Goal: Transaction & Acquisition: Subscribe to service/newsletter

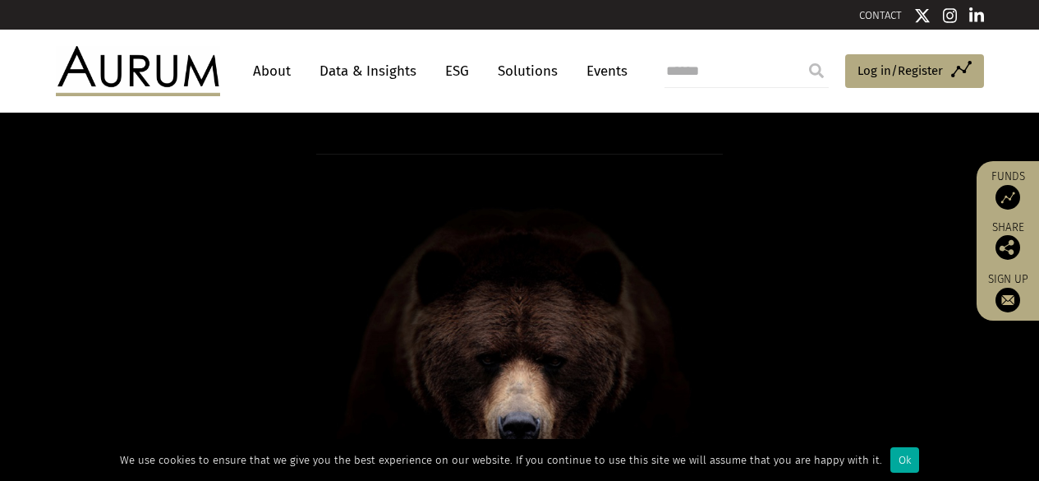
click at [279, 69] on link "About" at bounding box center [272, 71] width 54 height 30
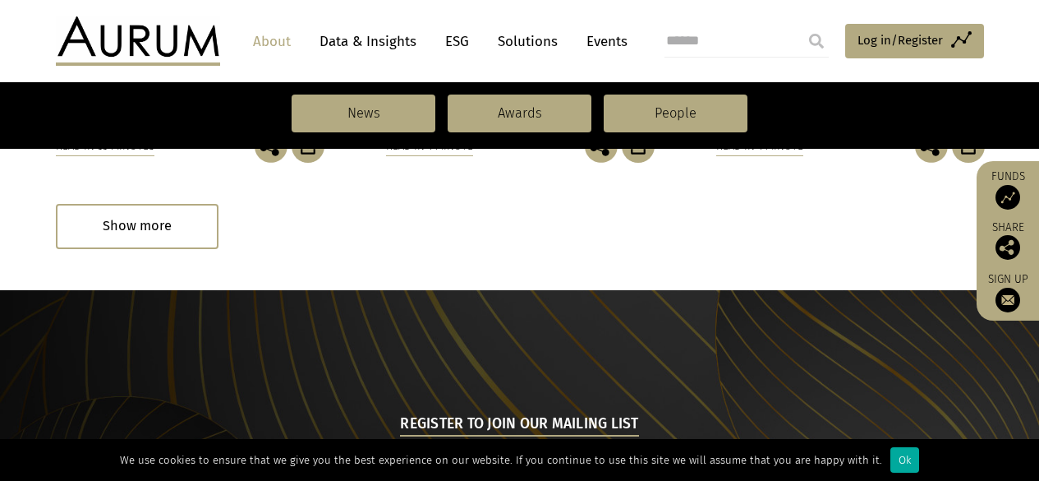
scroll to position [1981, 0]
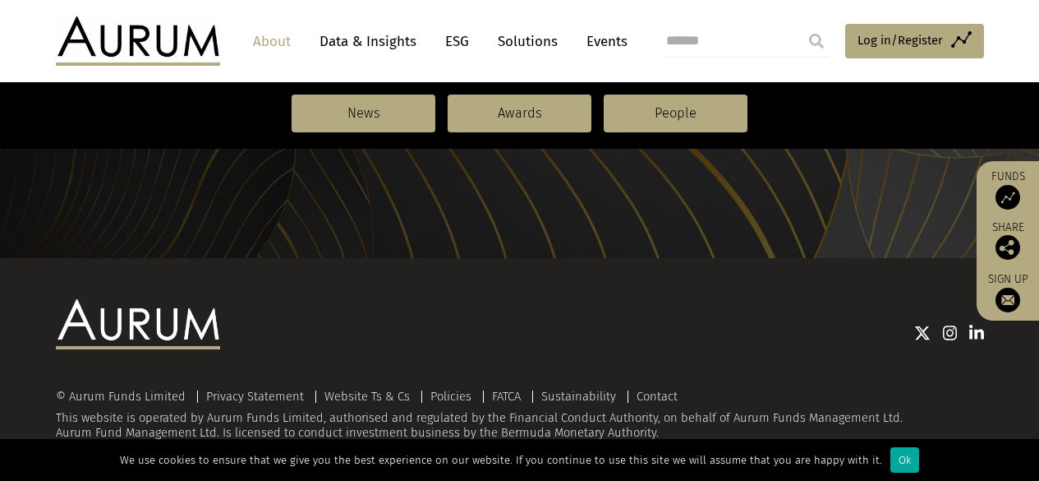
click at [356, 33] on link "Data & Insights" at bounding box center [367, 41] width 113 height 30
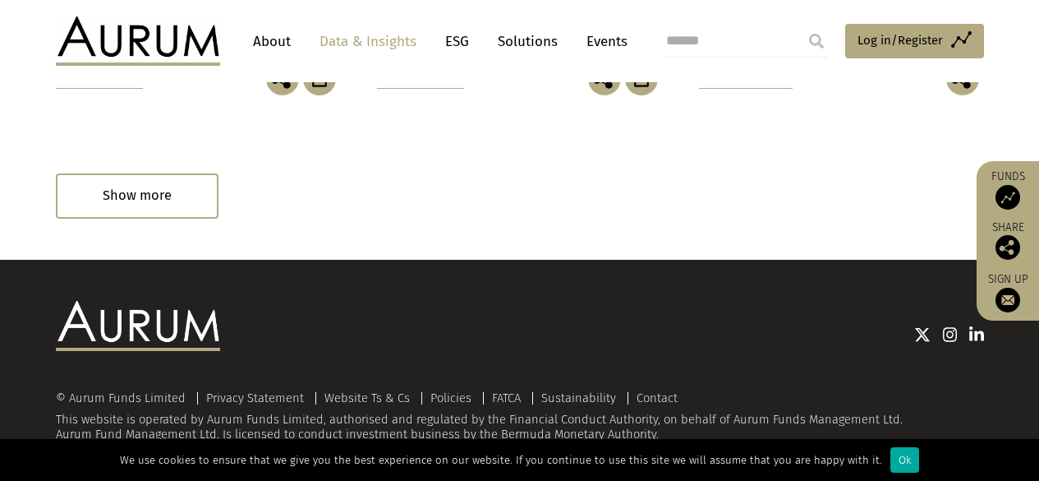
scroll to position [1255, 0]
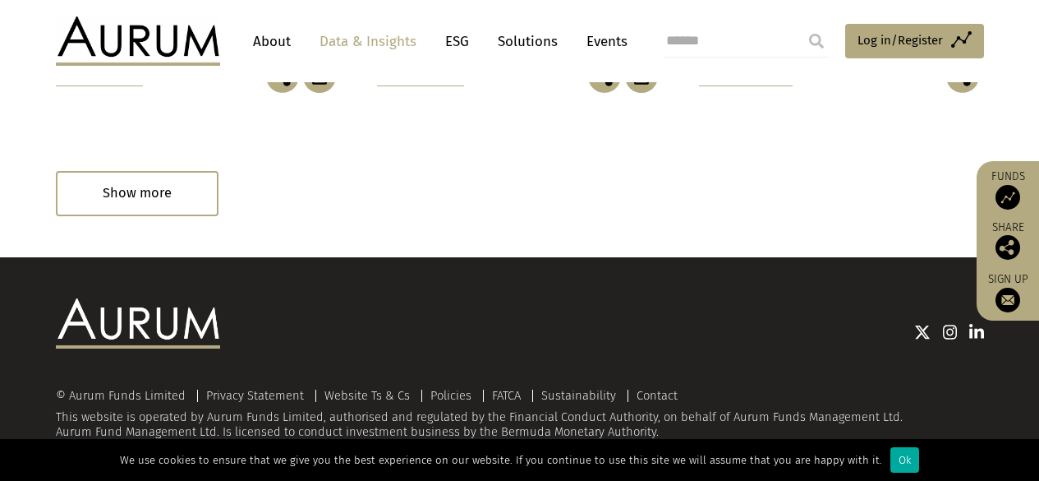
click at [451, 39] on link "ESG" at bounding box center [457, 41] width 40 height 30
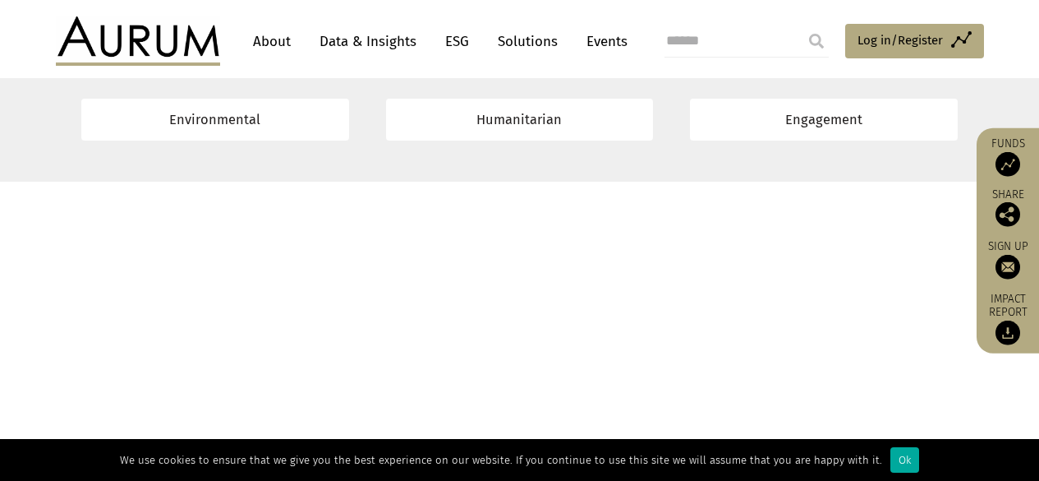
scroll to position [13313, 0]
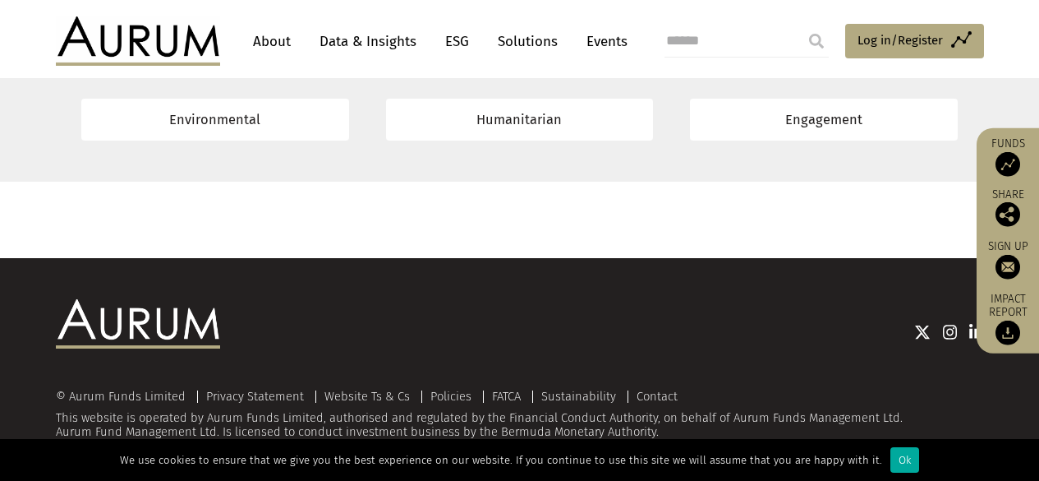
click at [528, 42] on link "Solutions" at bounding box center [528, 41] width 76 height 30
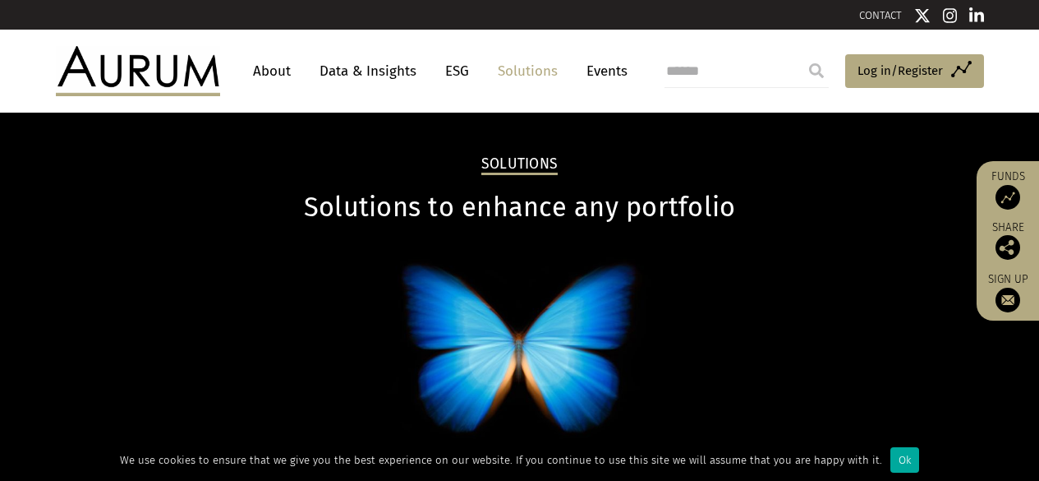
click at [600, 75] on link "Events" at bounding box center [602, 71] width 49 height 30
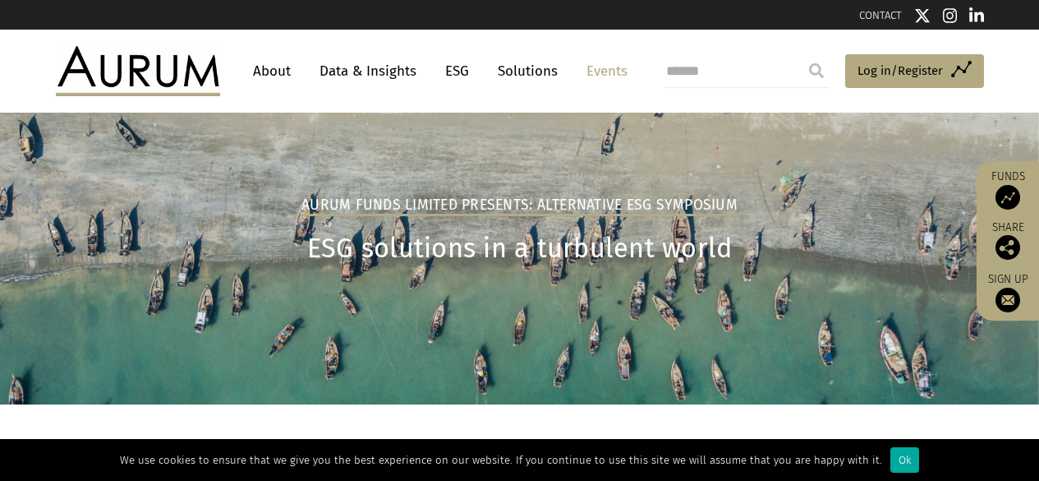
click at [974, 17] on img at bounding box center [976, 15] width 15 height 16
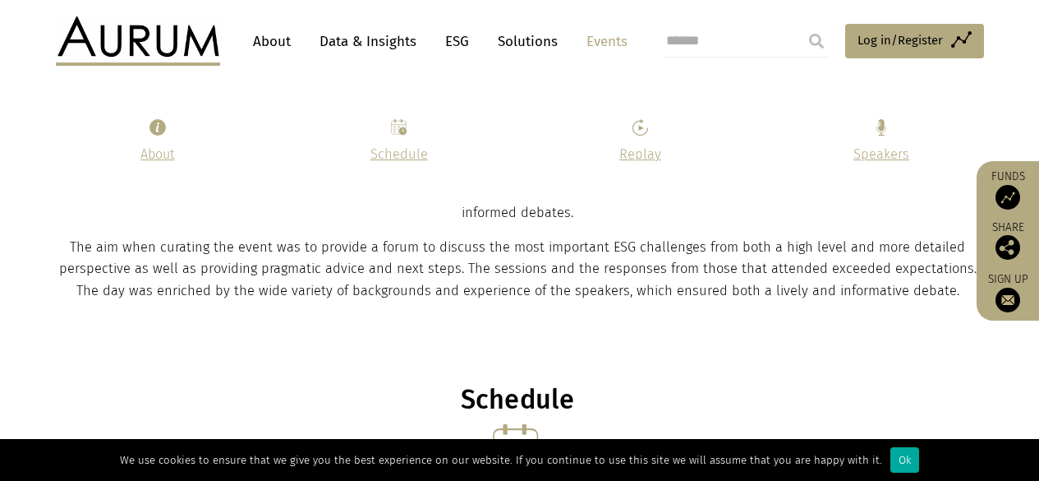
scroll to position [493, 0]
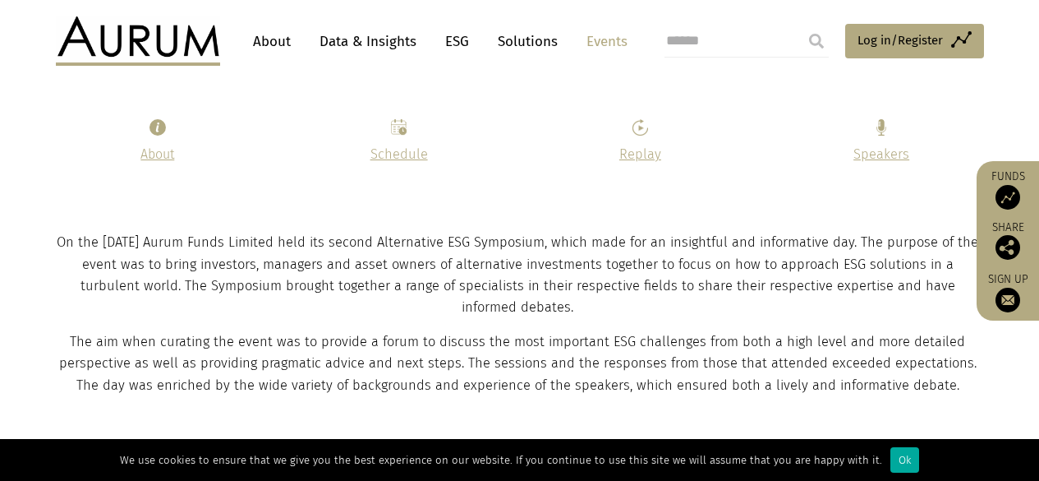
click at [1015, 188] on img at bounding box center [1008, 197] width 25 height 25
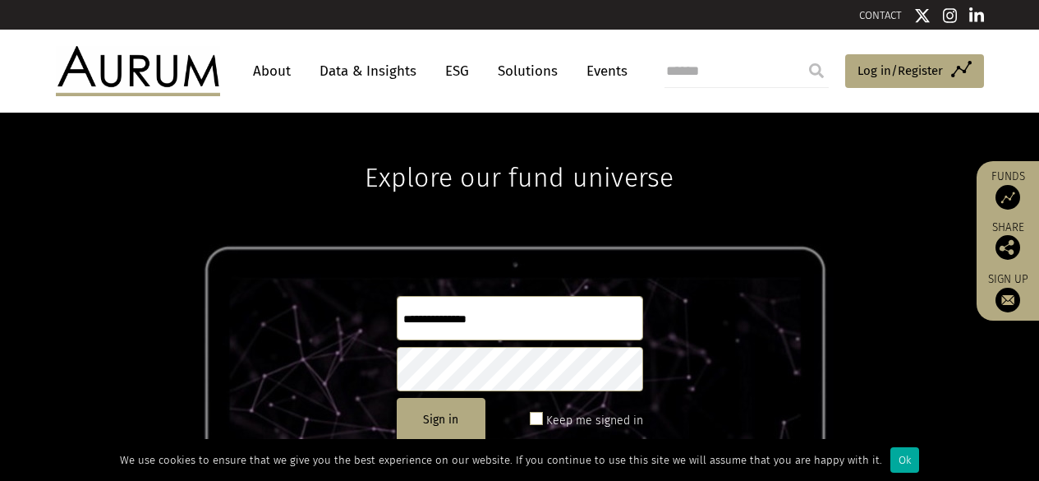
click at [272, 72] on link "About" at bounding box center [272, 71] width 54 height 30
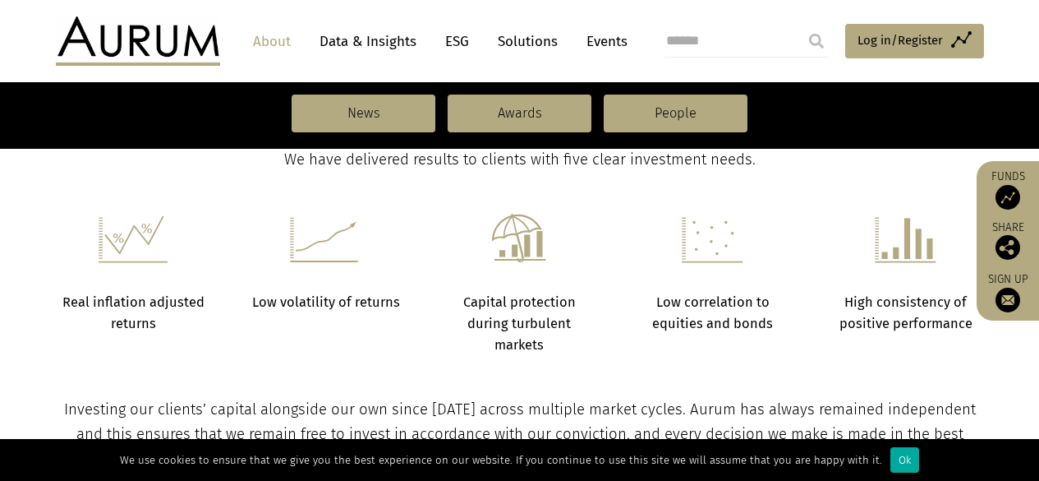
scroll to position [657, 0]
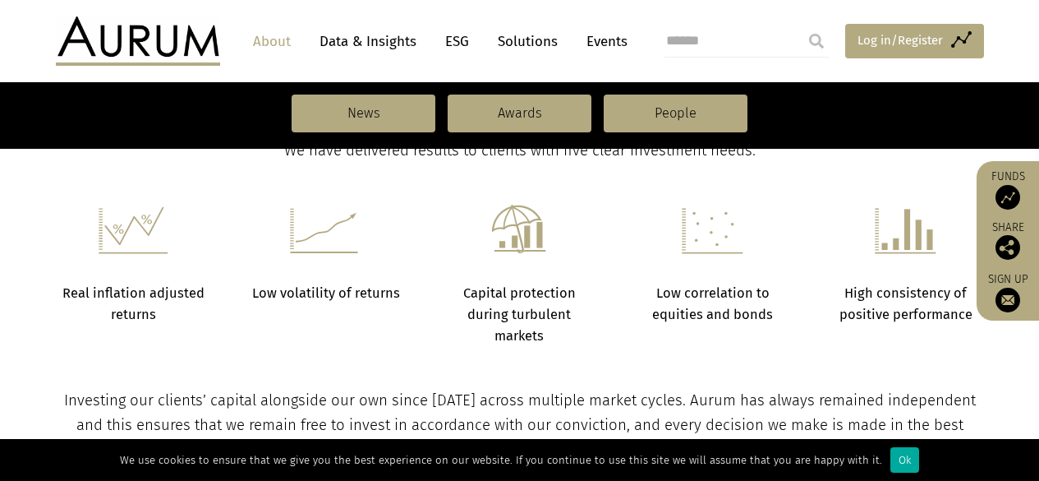
click at [928, 37] on span "Log in/Register" at bounding box center [900, 40] width 85 height 20
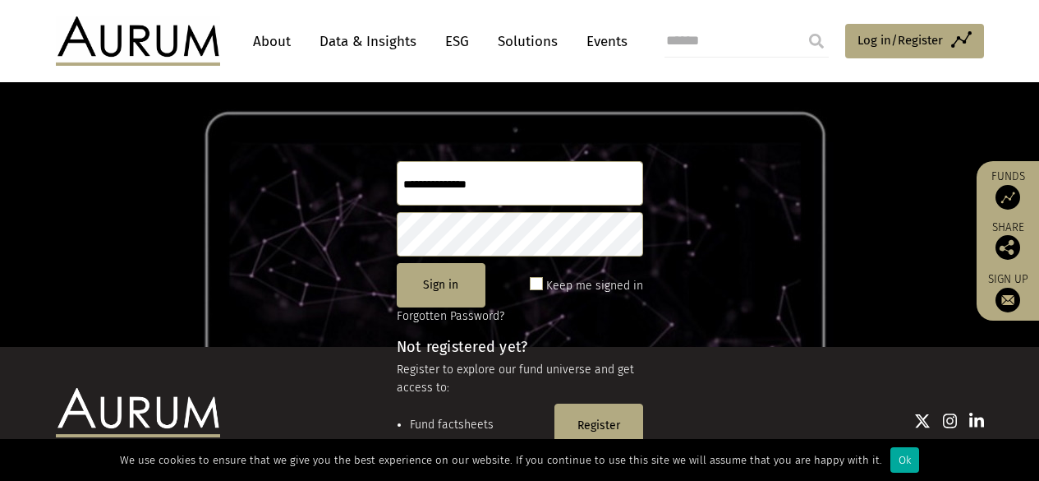
scroll to position [164, 0]
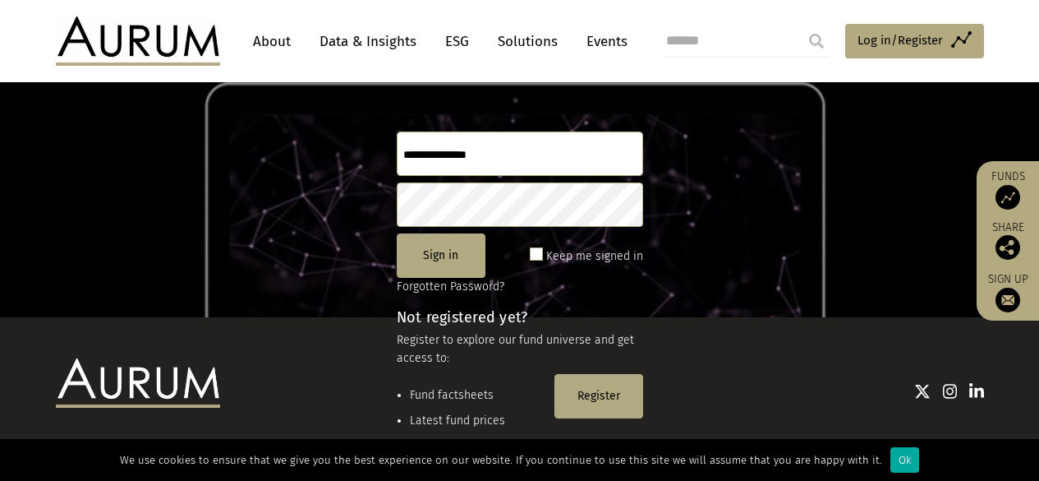
click at [589, 393] on div at bounding box center [602, 390] width 764 height 21
drag, startPoint x: 601, startPoint y: 402, endPoint x: 606, endPoint y: 412, distance: 11.8
click at [606, 412] on div at bounding box center [602, 391] width 764 height 66
click at [446, 263] on button "Sign in" at bounding box center [441, 255] width 89 height 44
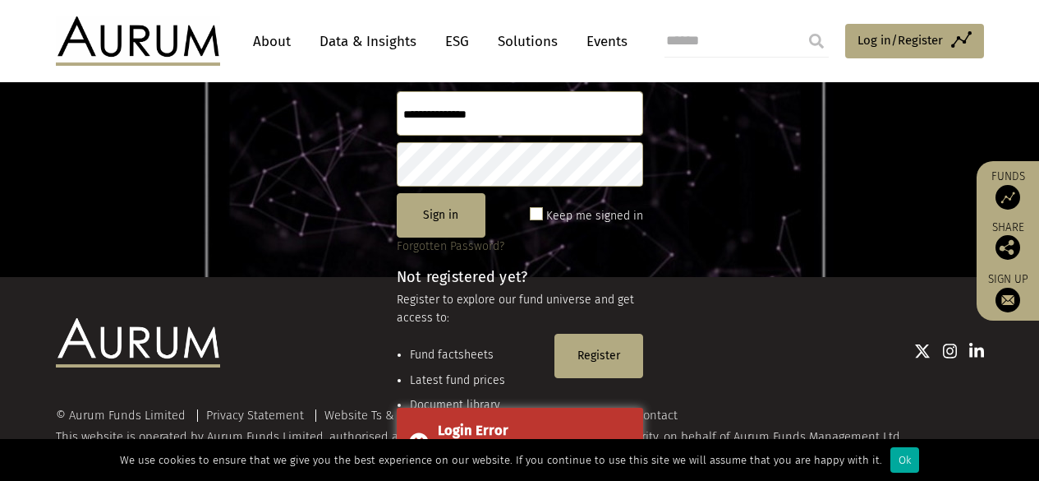
scroll to position [223, 0]
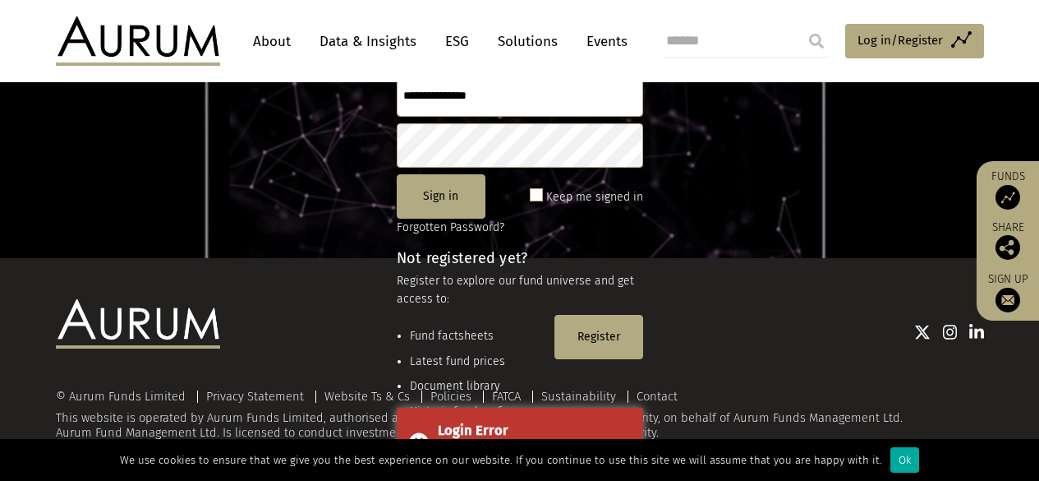
click at [588, 325] on div at bounding box center [602, 331] width 764 height 21
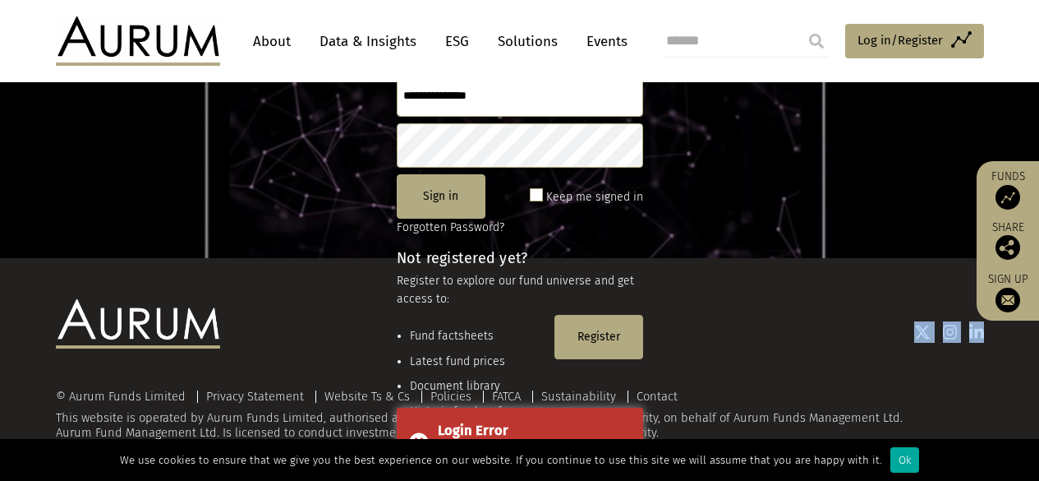
click at [588, 325] on div at bounding box center [602, 331] width 764 height 21
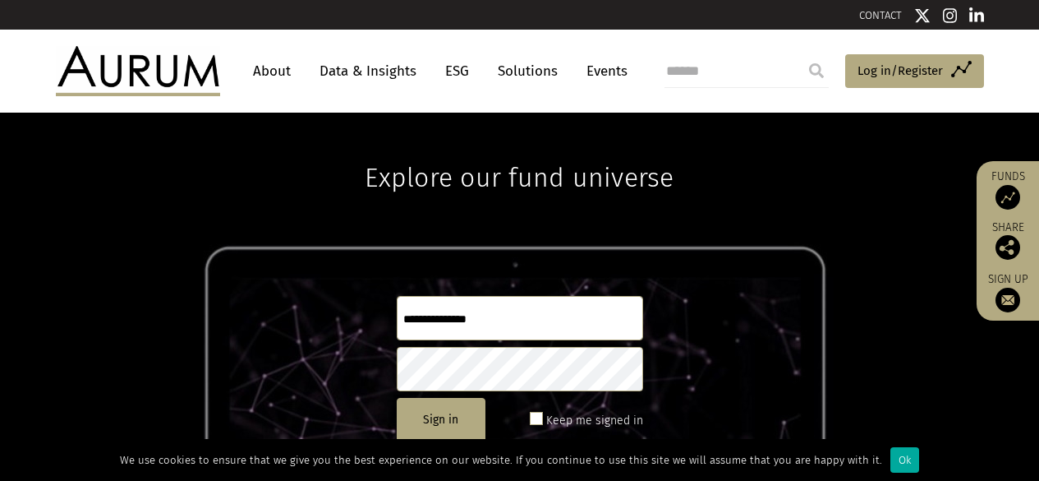
scroll to position [0, 0]
click at [938, 62] on span "Log in/Register" at bounding box center [900, 71] width 85 height 20
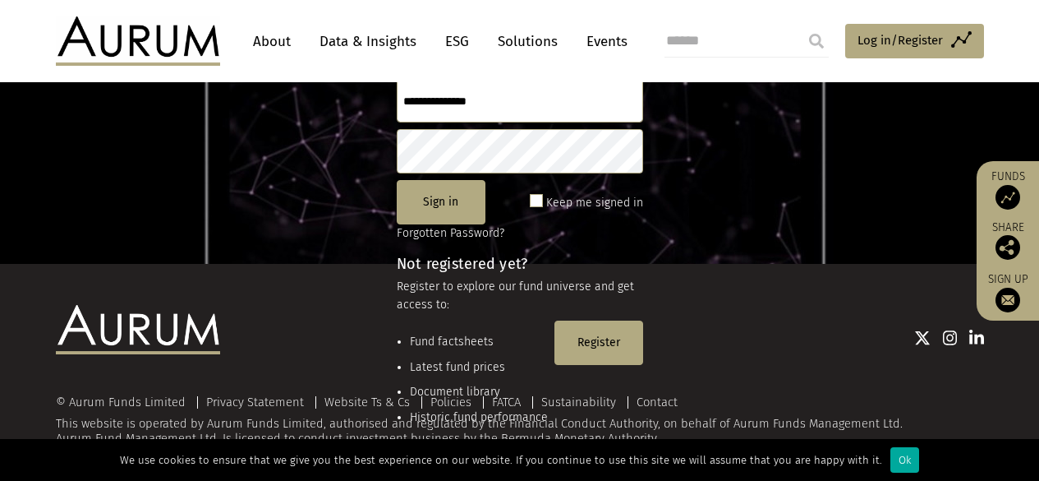
scroll to position [223, 0]
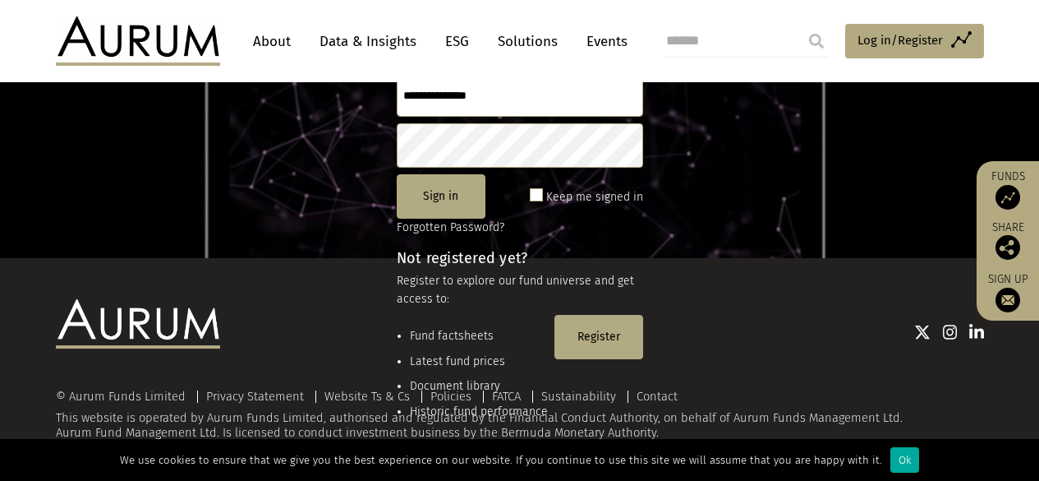
click at [1010, 292] on img at bounding box center [1008, 300] width 25 height 25
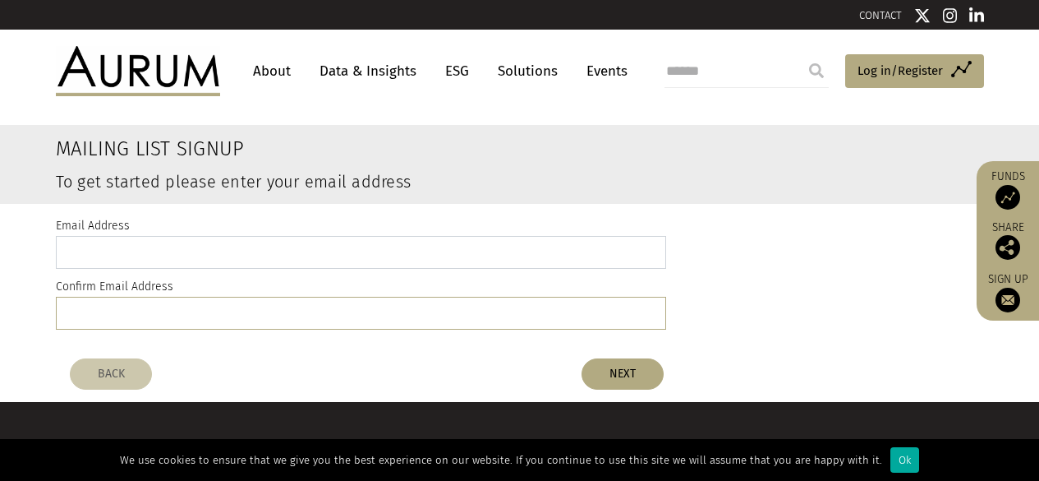
click at [87, 250] on input "email" at bounding box center [361, 252] width 610 height 33
type input "**********"
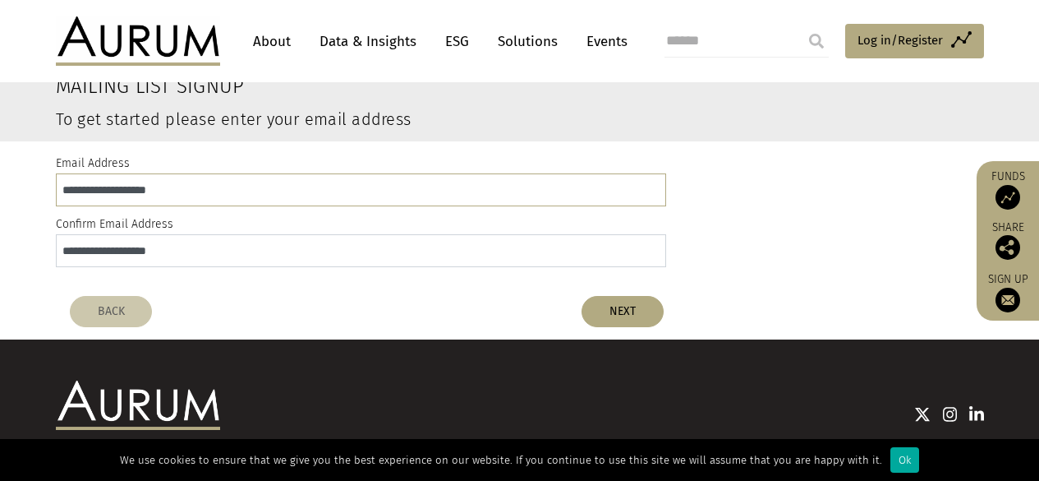
scroll to position [82, 0]
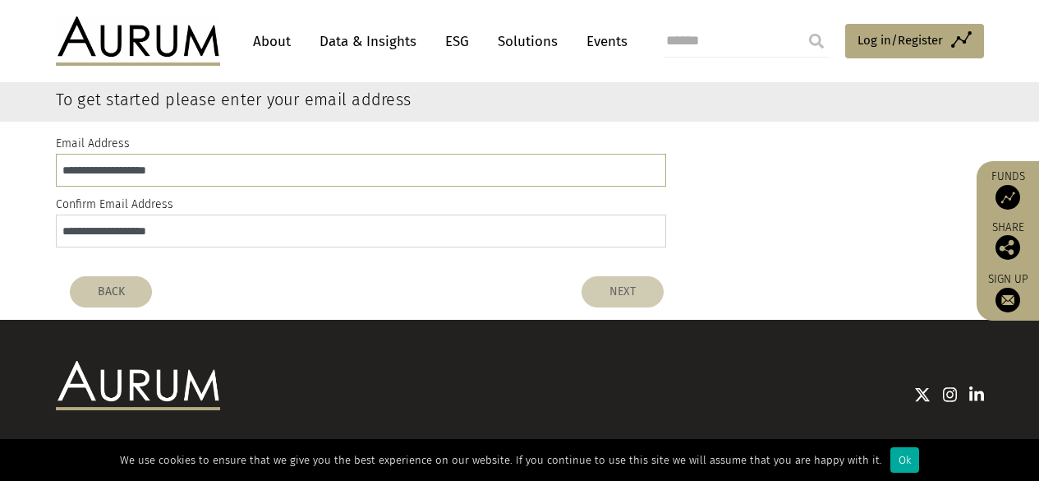
type input "**********"
click at [618, 290] on button "NEXT" at bounding box center [623, 291] width 82 height 31
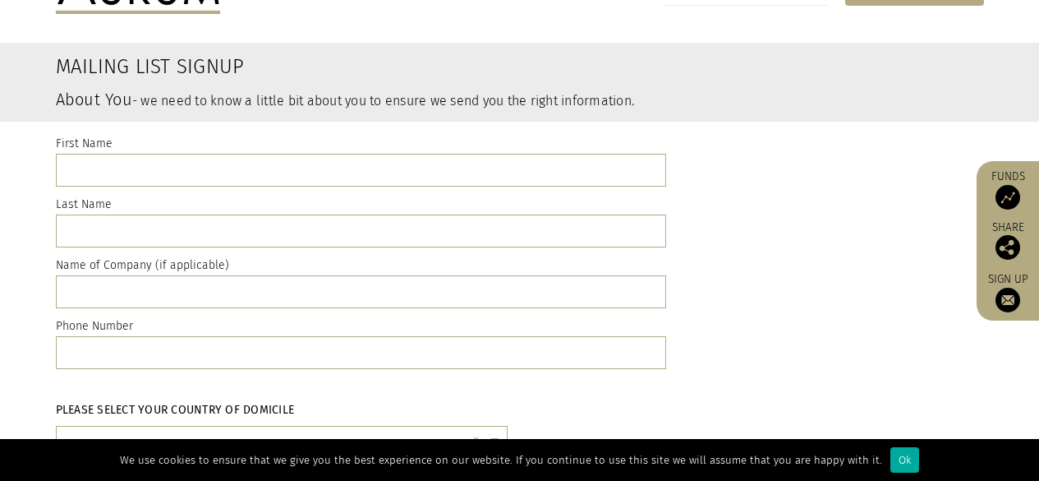
scroll to position [0, 0]
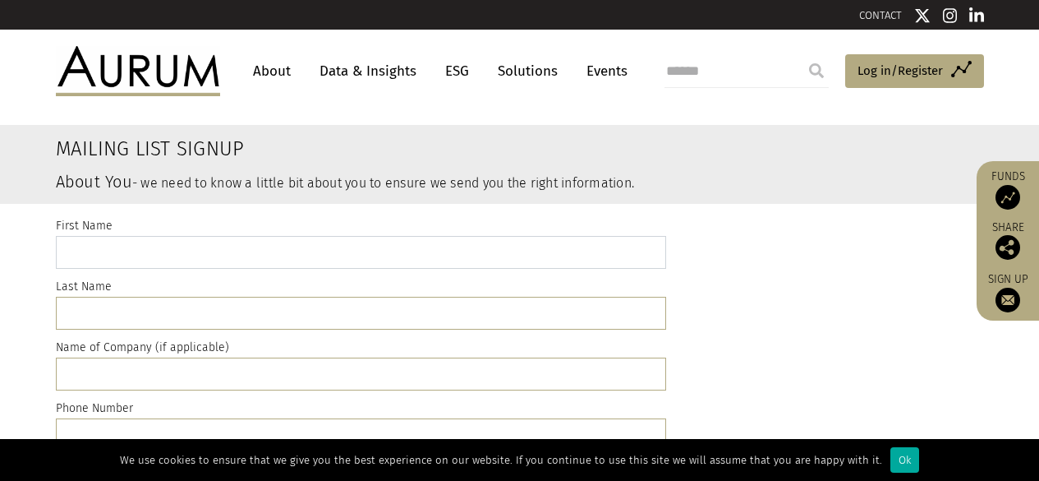
click at [104, 245] on input "text" at bounding box center [361, 252] width 610 height 33
type input "******"
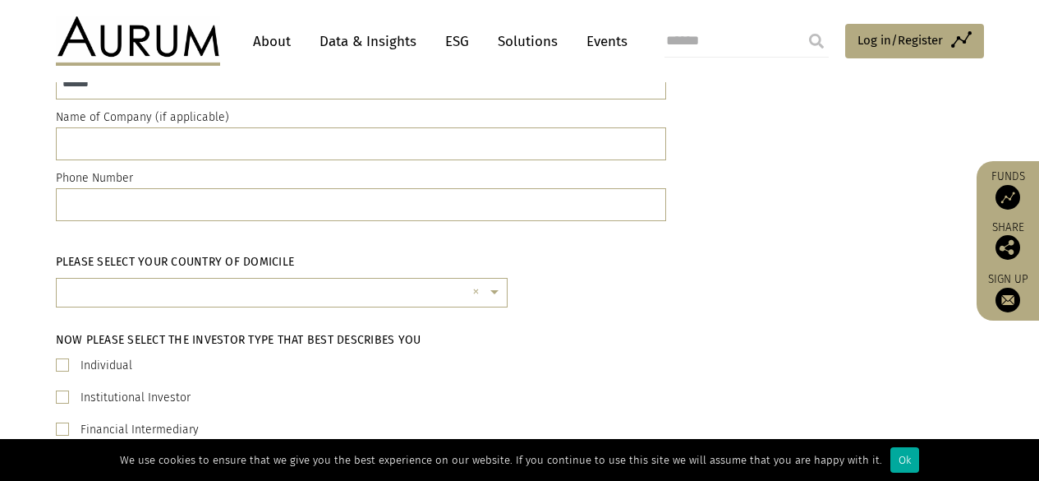
scroll to position [246, 0]
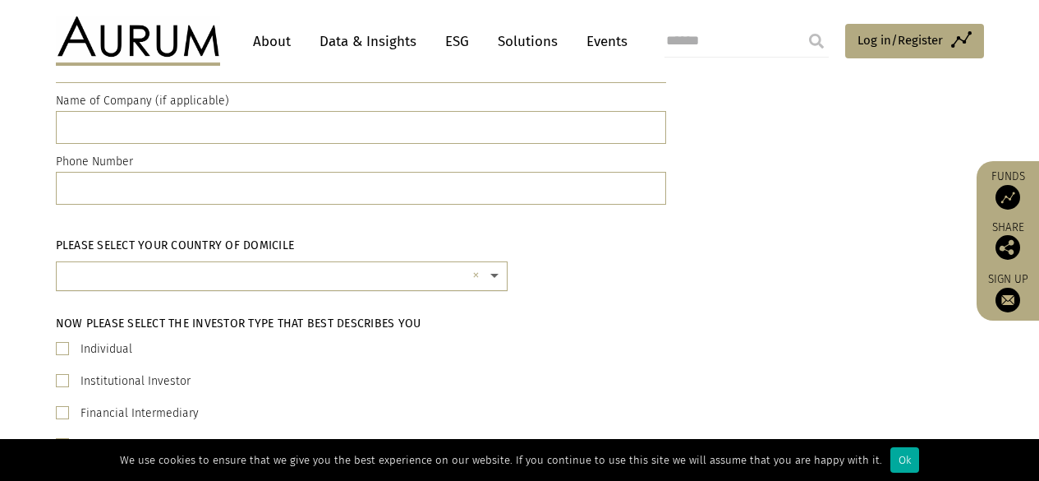
click at [495, 274] on span at bounding box center [496, 276] width 21 height 18
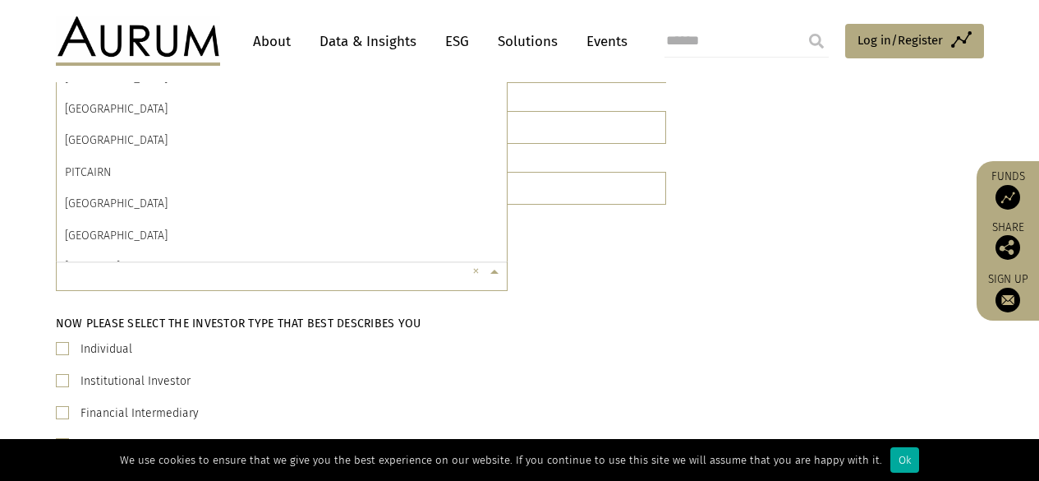
scroll to position [5586, 0]
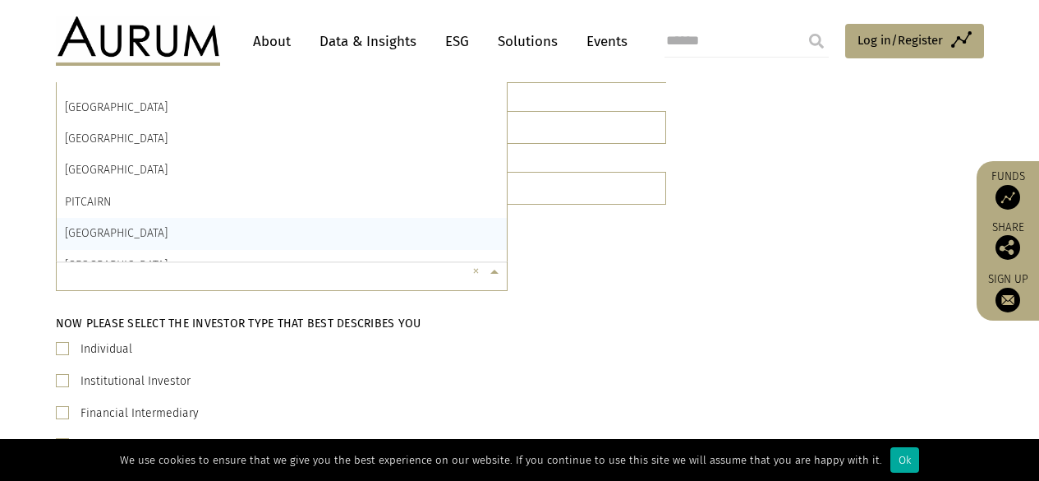
click at [121, 223] on div "POLAND" at bounding box center [282, 233] width 450 height 31
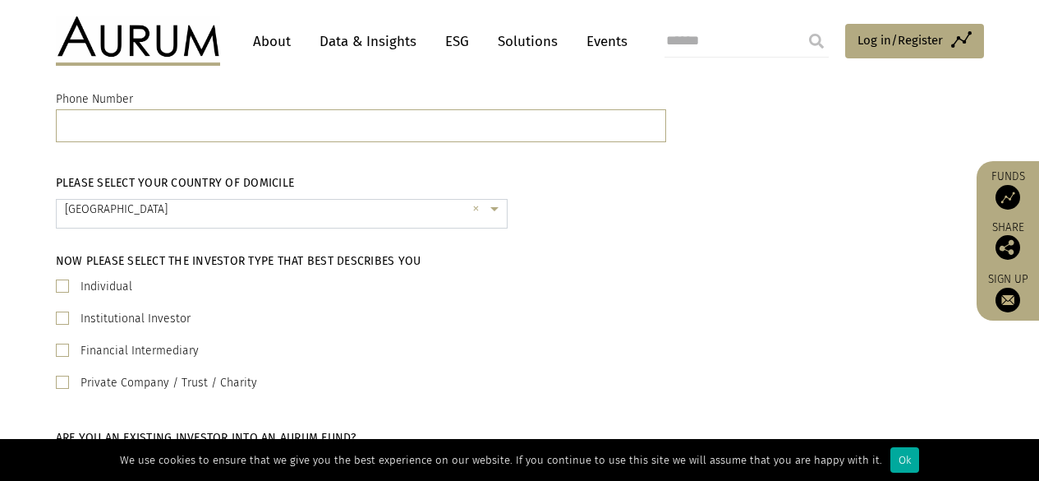
scroll to position [329, 0]
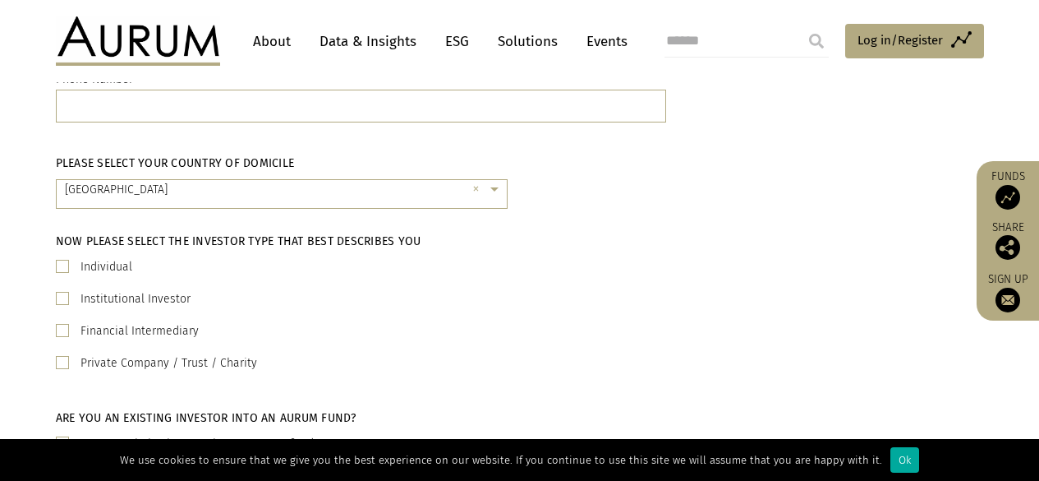
click at [58, 265] on span at bounding box center [62, 266] width 13 height 13
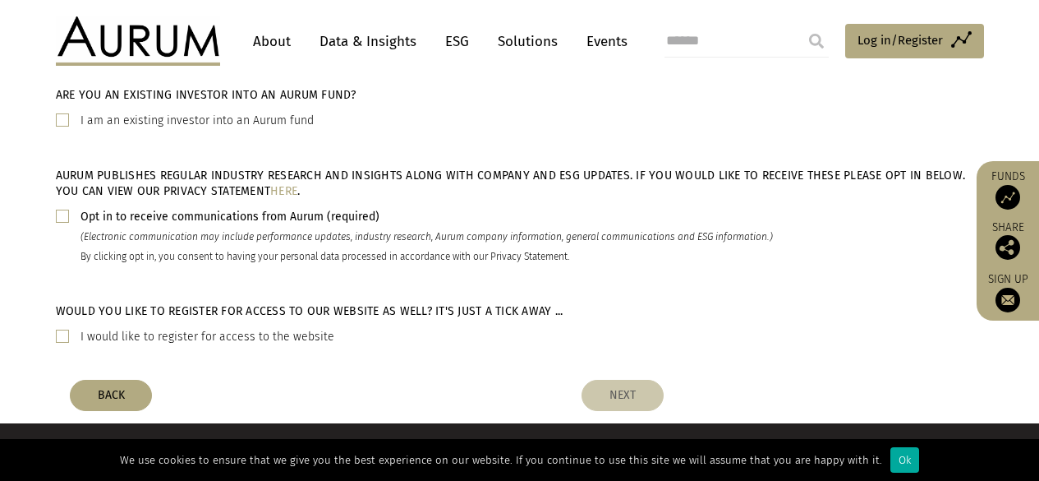
scroll to position [657, 0]
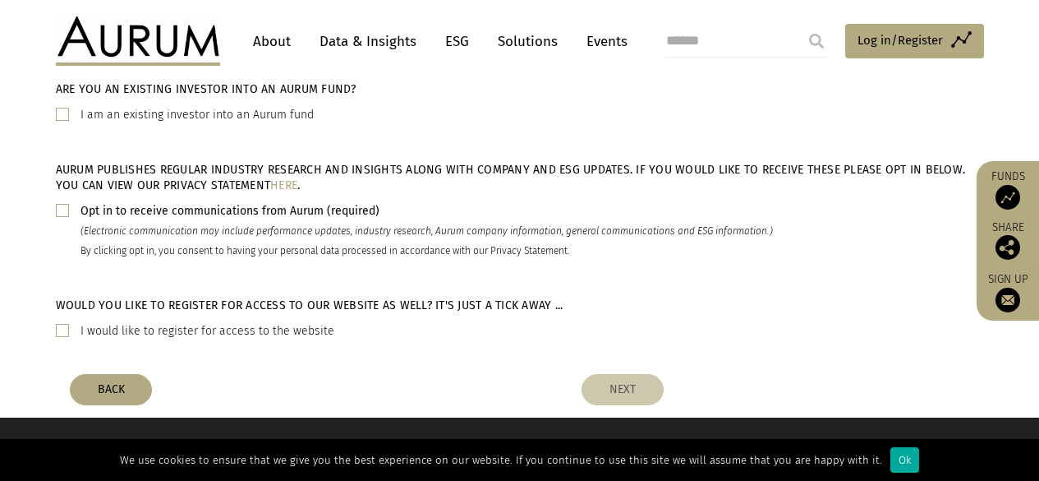
click at [66, 209] on span at bounding box center [62, 210] width 13 height 13
click at [60, 332] on span at bounding box center [62, 330] width 13 height 13
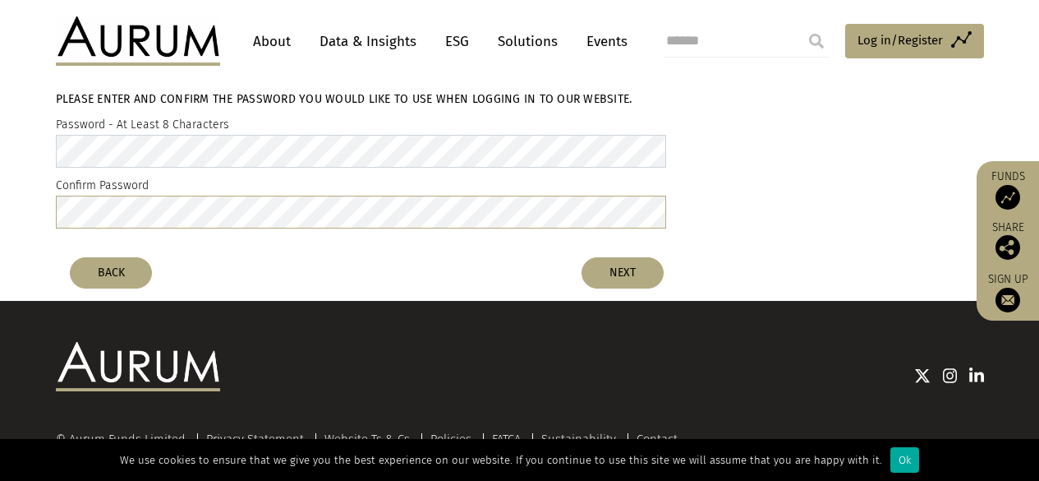
scroll to position [798, 0]
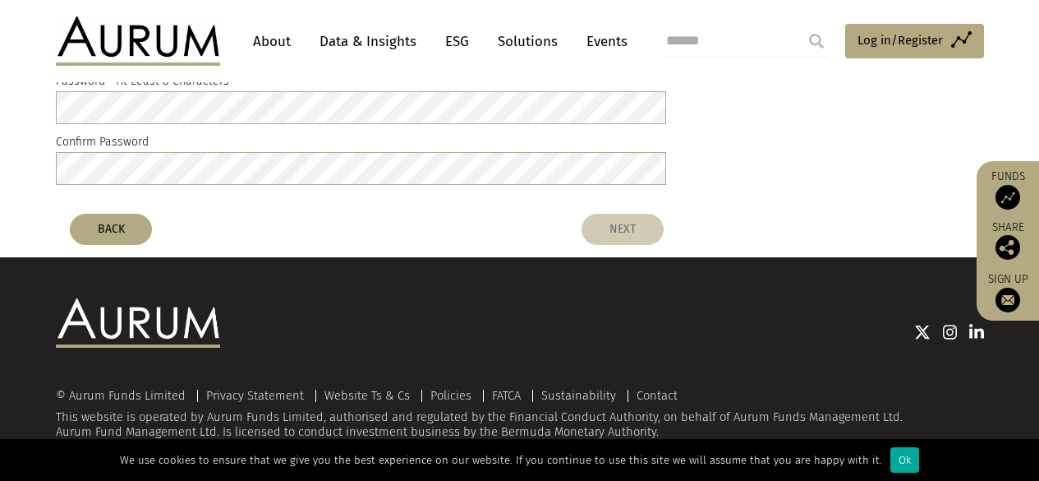
click at [631, 224] on button "NEXT" at bounding box center [623, 229] width 82 height 31
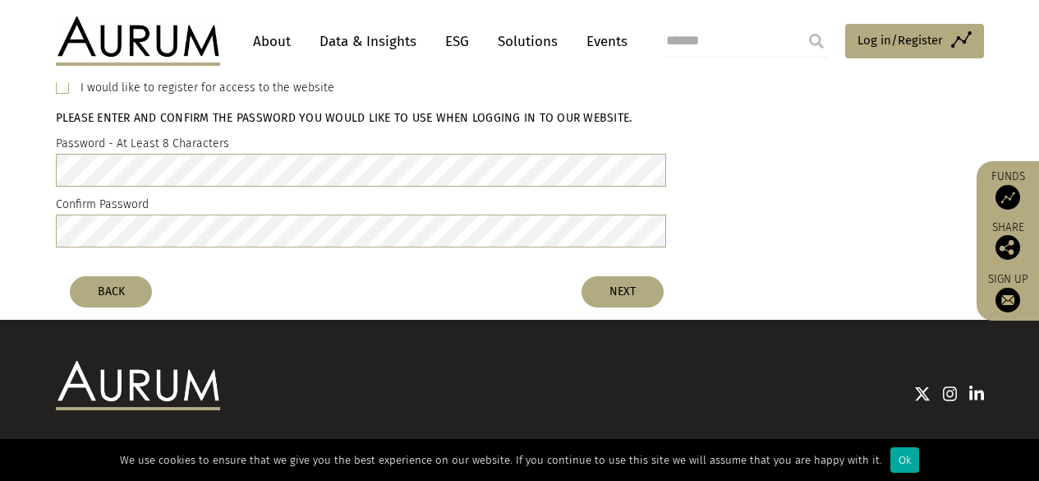
scroll to position [902, 0]
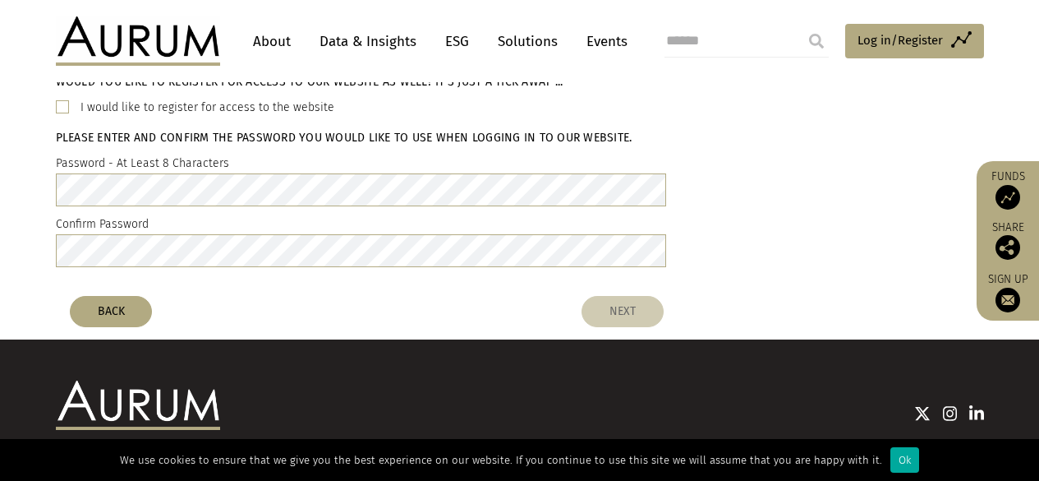
click at [625, 311] on button "NEXT" at bounding box center [623, 311] width 82 height 31
click at [600, 308] on button "NEXT" at bounding box center [623, 311] width 82 height 31
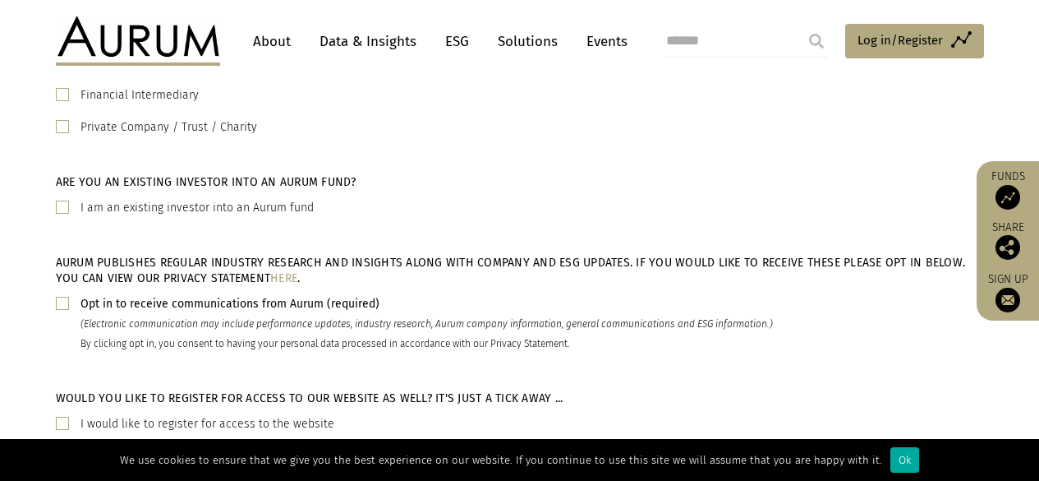
scroll to position [656, 0]
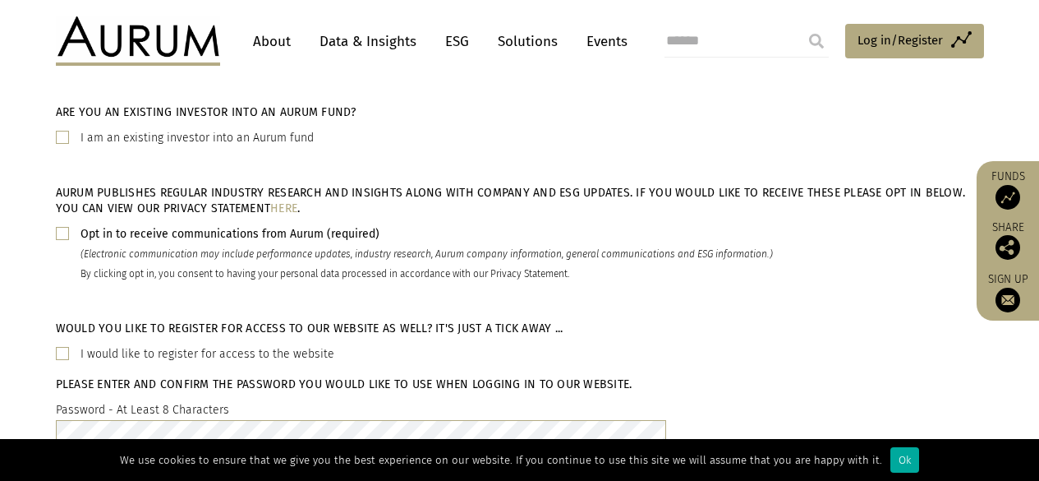
click at [62, 237] on span at bounding box center [62, 233] width 13 height 13
click at [62, 231] on span at bounding box center [62, 233] width 13 height 13
click at [61, 353] on span at bounding box center [62, 353] width 13 height 13
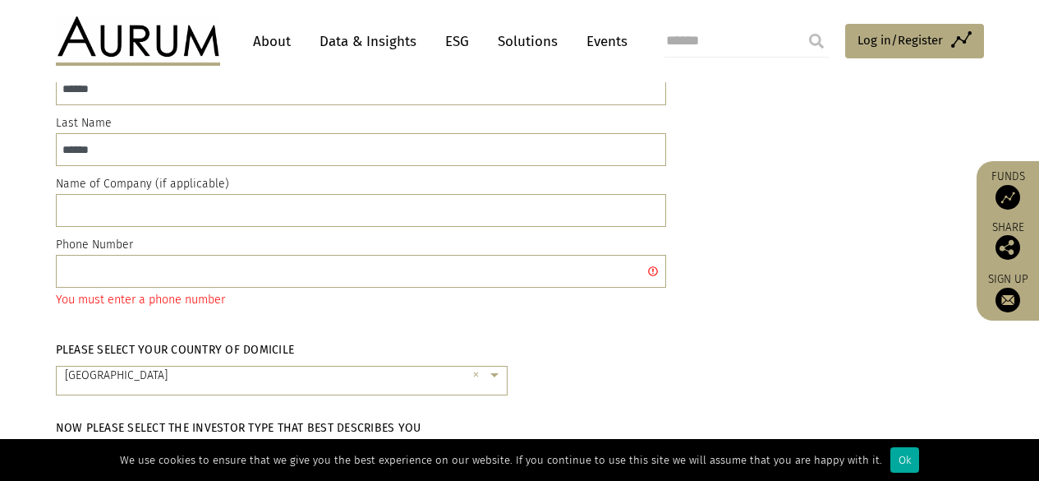
scroll to position [163, 0]
click at [151, 277] on input "text" at bounding box center [361, 271] width 610 height 33
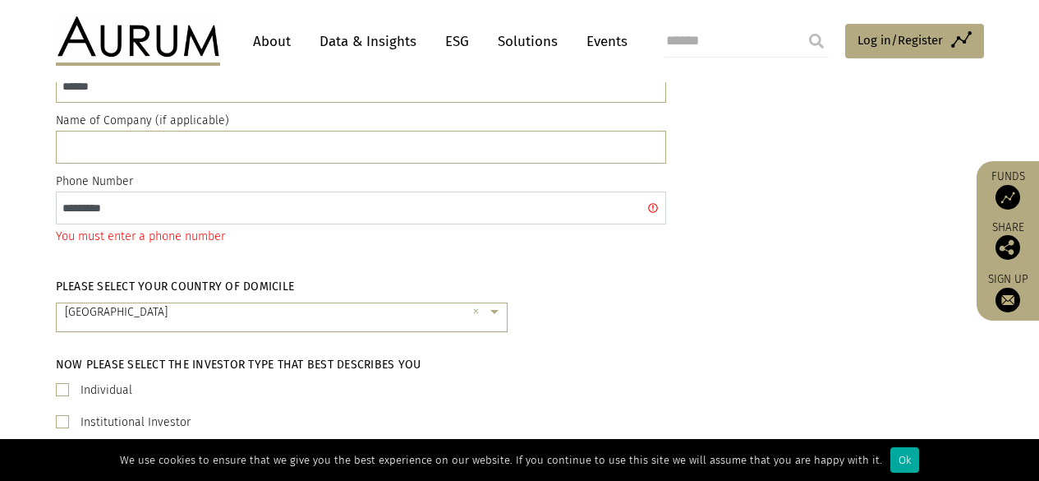
scroll to position [245, 0]
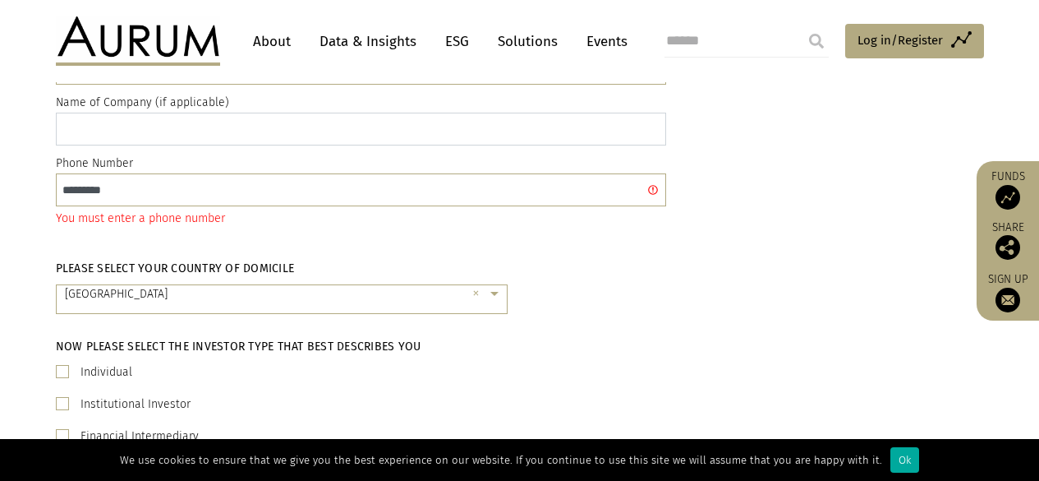
click at [191, 126] on input "text" at bounding box center [361, 129] width 610 height 33
click at [62, 188] on input "*********" at bounding box center [361, 189] width 610 height 33
click at [168, 196] on input "**********" at bounding box center [361, 189] width 610 height 33
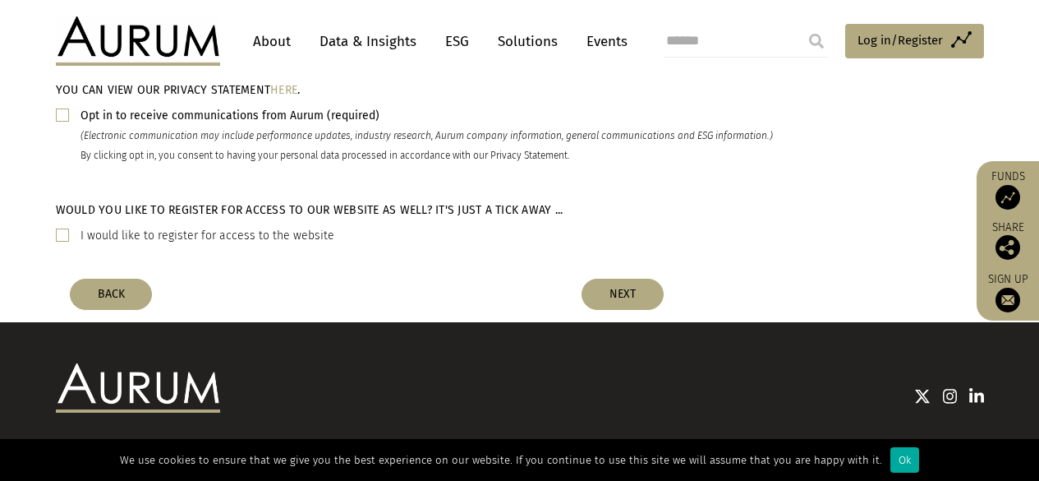
scroll to position [820, 0]
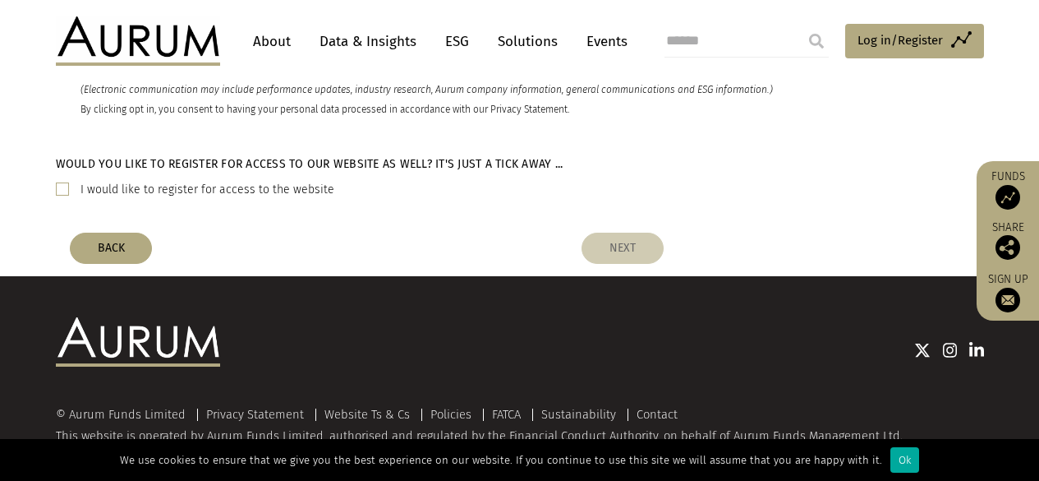
type input "**********"
click at [639, 250] on button "NEXT" at bounding box center [623, 247] width 82 height 31
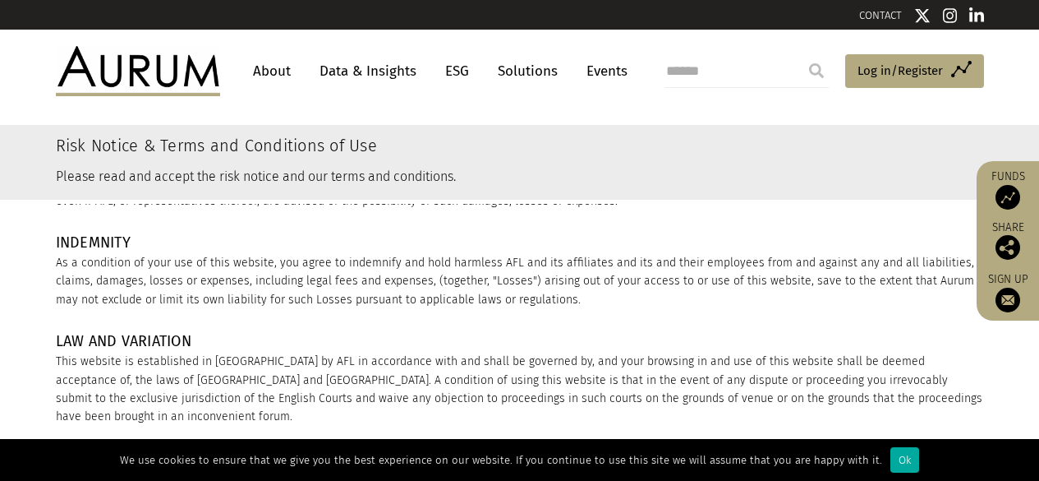
scroll to position [2279, 0]
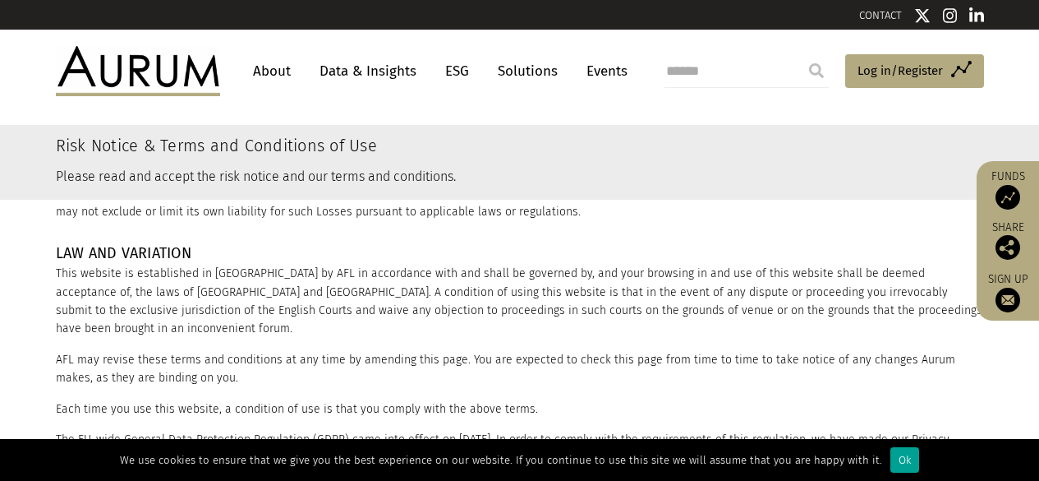
click at [890, 460] on div "Ok" at bounding box center [904, 459] width 29 height 25
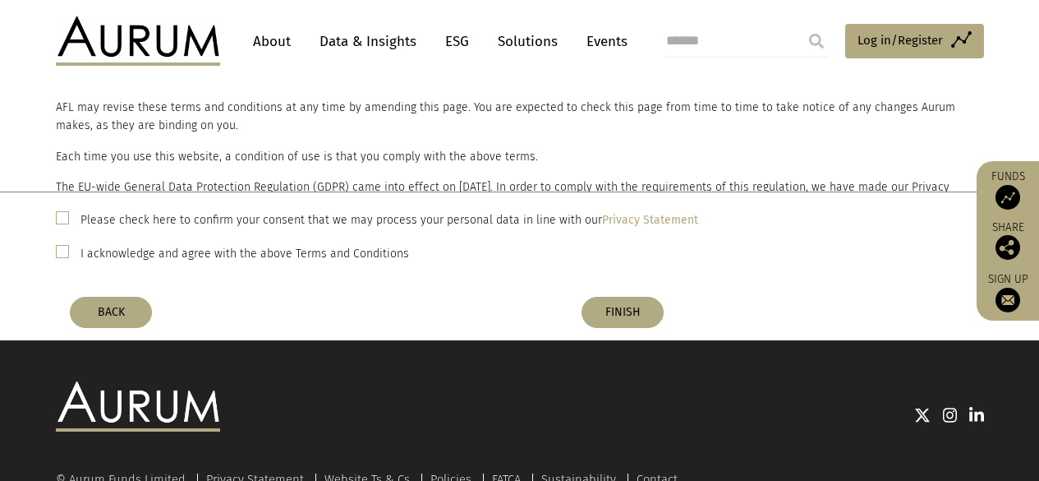
scroll to position [171, 0]
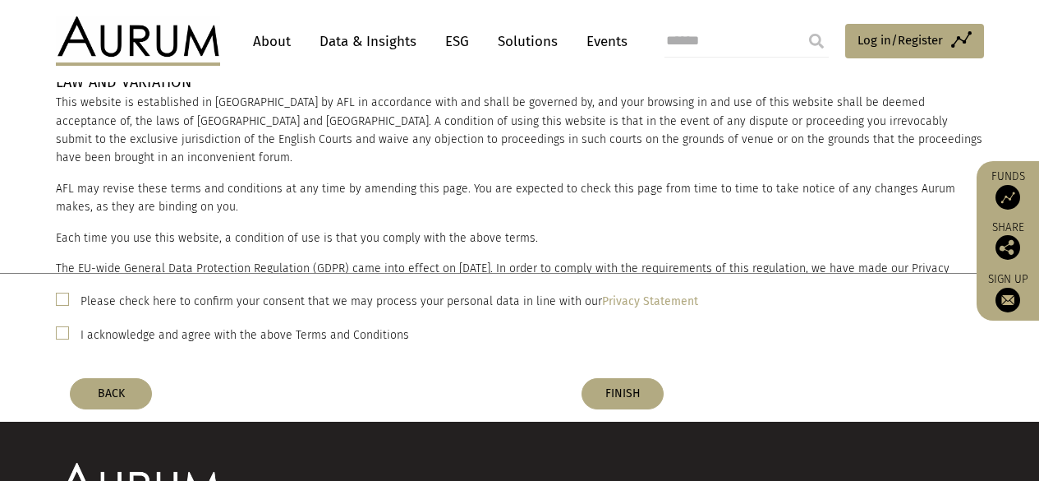
click at [62, 297] on span at bounding box center [62, 298] width 13 height 13
click at [58, 333] on span at bounding box center [62, 332] width 13 height 13
click at [608, 390] on button "FINISH" at bounding box center [623, 393] width 82 height 31
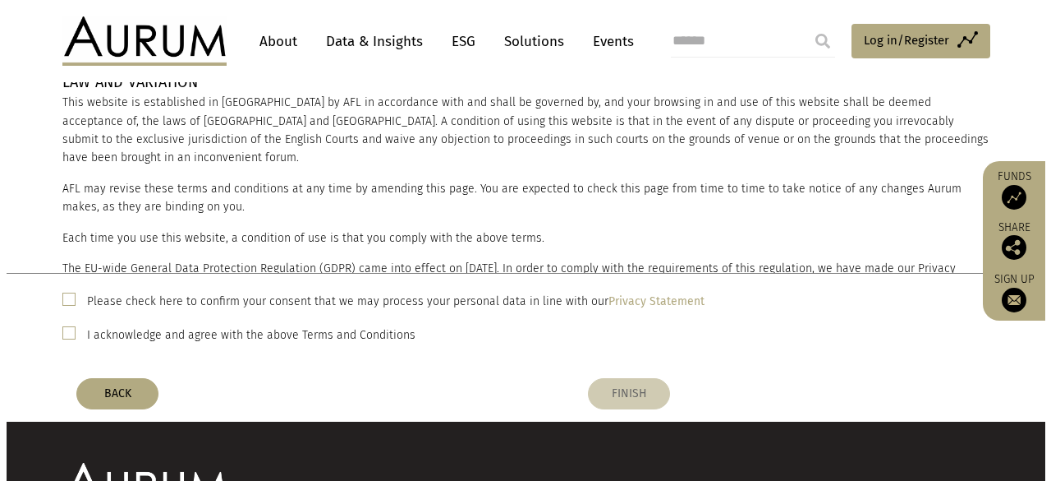
scroll to position [0, 0]
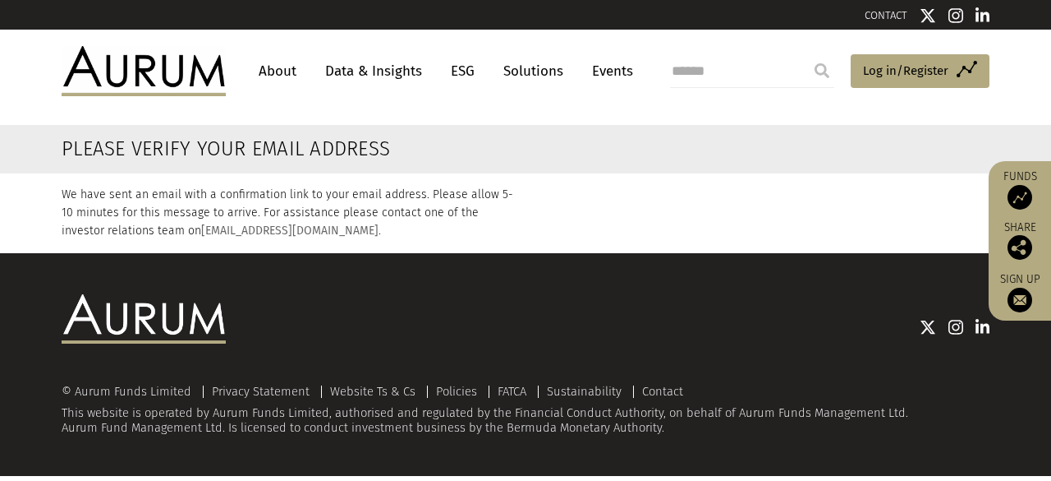
click at [207, 231] on link "ir@aurumfunds.com" at bounding box center [289, 230] width 177 height 14
drag, startPoint x: 268, startPoint y: 232, endPoint x: 150, endPoint y: 239, distance: 118.5
click at [150, 239] on p "We have sent an email with a confirmation link to your email address. Please al…" at bounding box center [288, 213] width 452 height 55
copy p "ir@aurumfunds.com ."
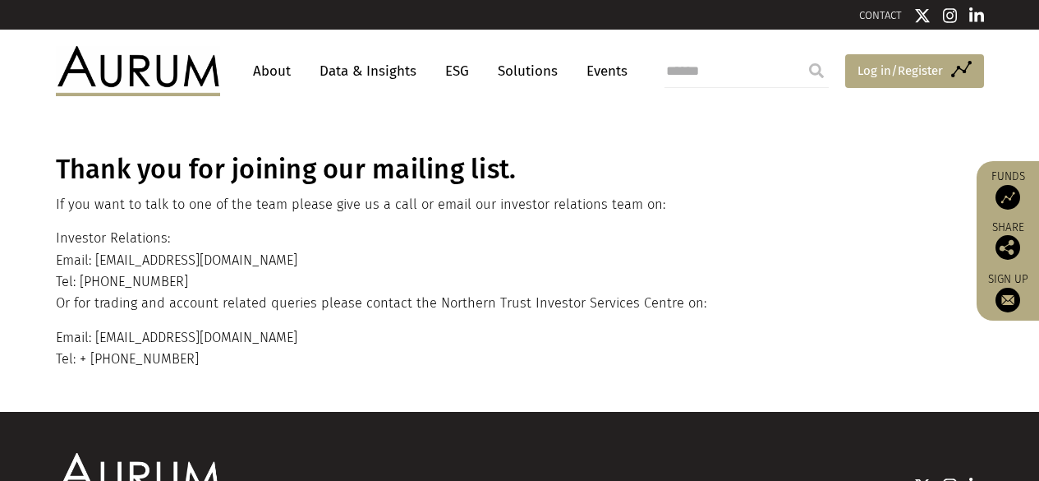
click at [895, 72] on span "Log in/Register" at bounding box center [900, 71] width 85 height 20
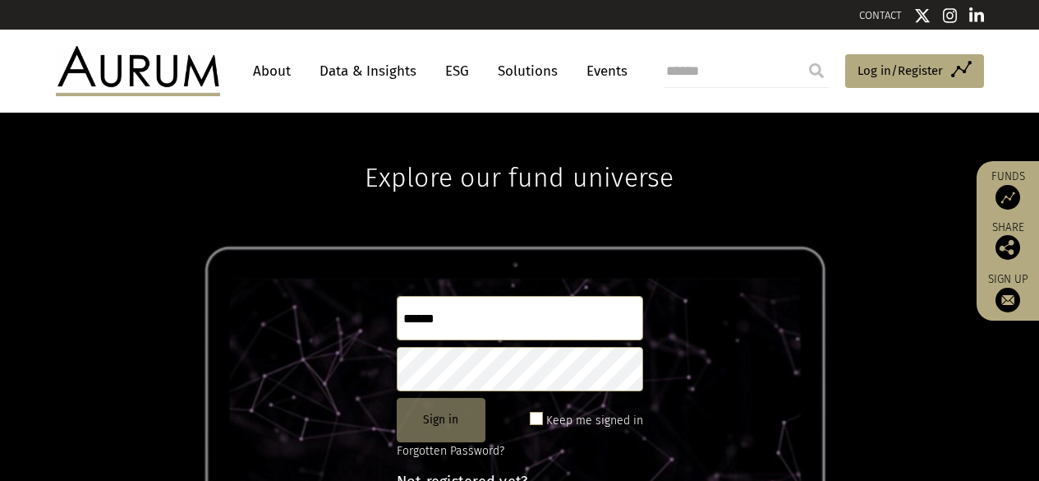
click at [442, 416] on button "Sign in" at bounding box center [441, 420] width 89 height 44
click at [458, 331] on input "******" at bounding box center [520, 318] width 246 height 44
type input "**********"
click at [458, 429] on button "Sign in" at bounding box center [441, 420] width 89 height 44
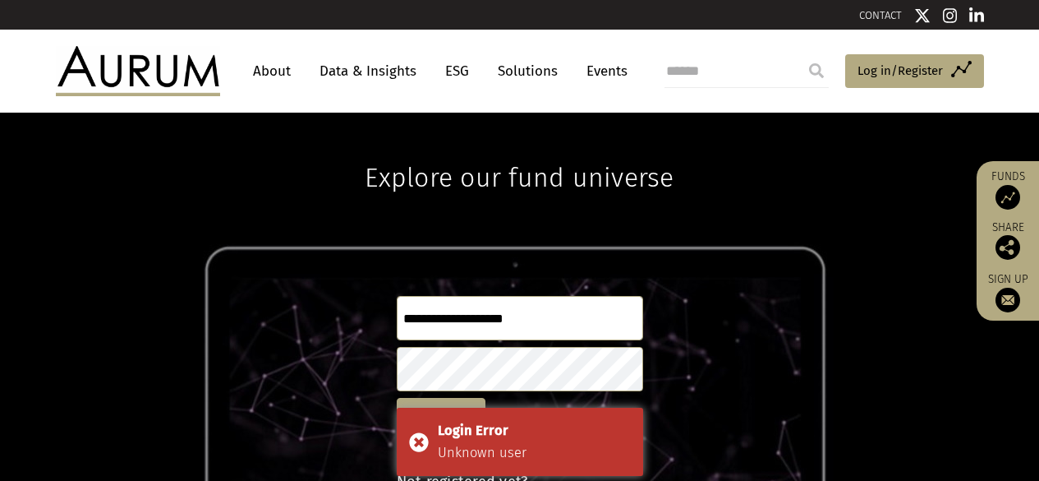
click at [551, 331] on input "**********" at bounding box center [520, 318] width 246 height 44
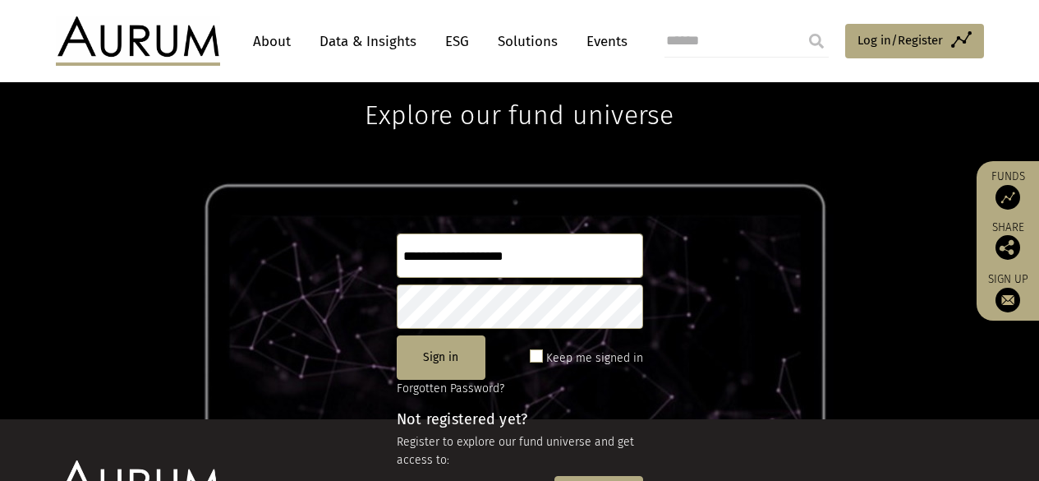
scroll to position [82, 0]
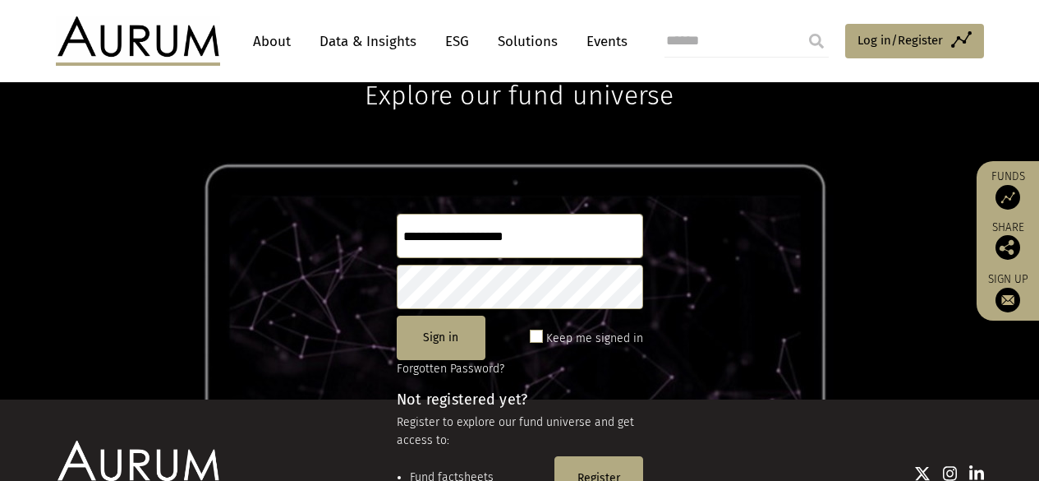
click at [691, 311] on div "**********" at bounding box center [519, 214] width 1039 height 369
click at [444, 338] on button "Sign in" at bounding box center [441, 337] width 89 height 44
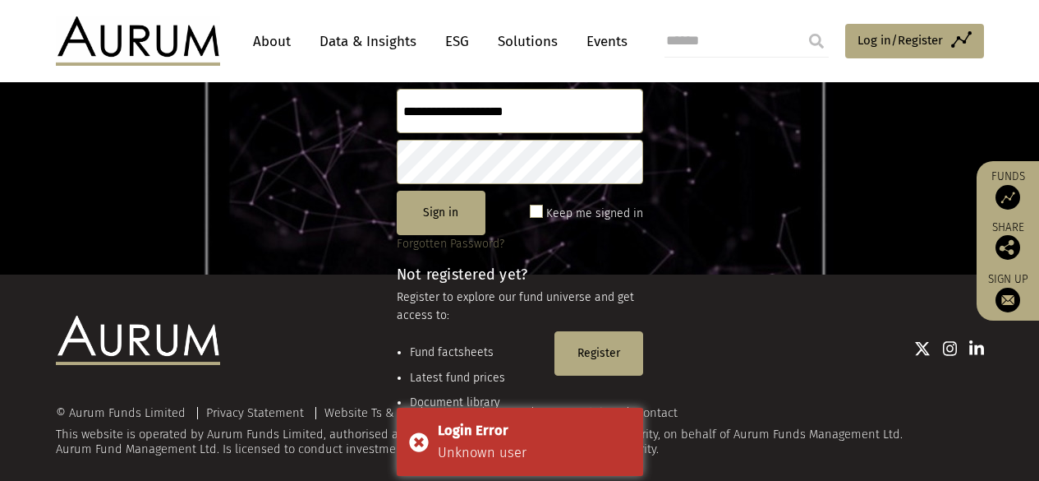
scroll to position [223, 0]
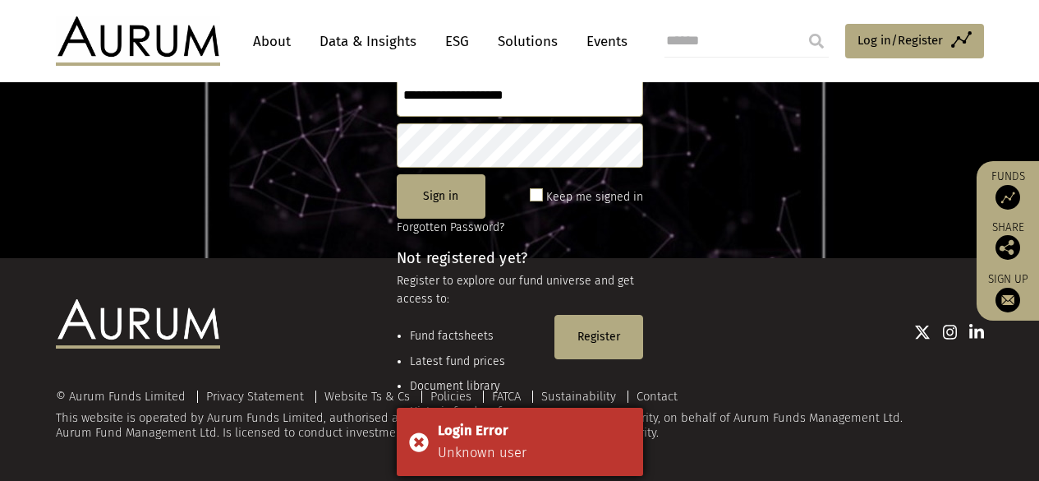
click at [412, 440] on div "Login Error Unknown user" at bounding box center [520, 441] width 246 height 68
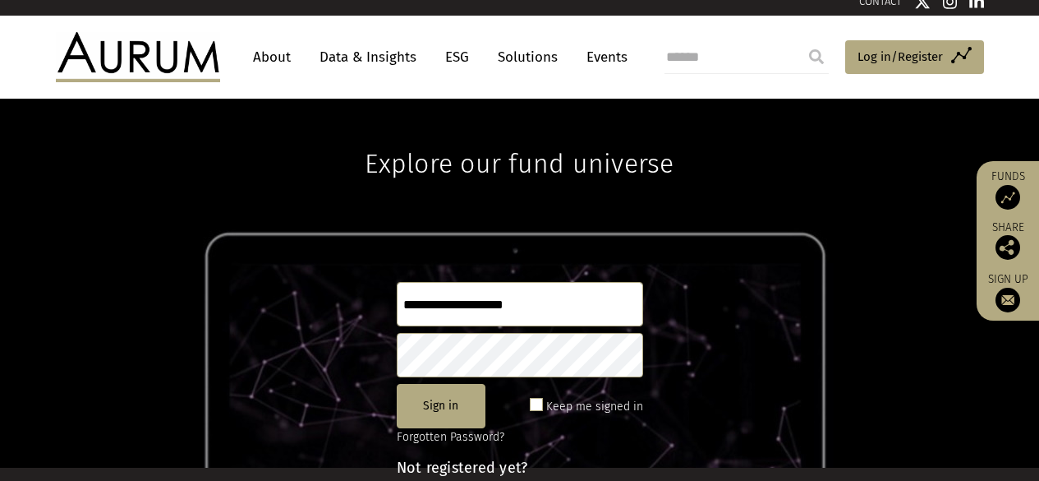
scroll to position [0, 0]
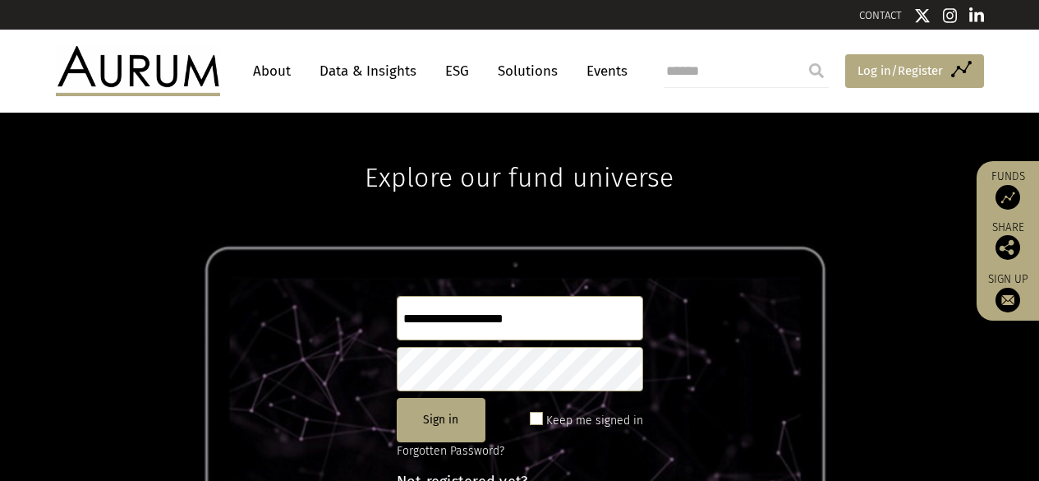
click at [906, 75] on span "Log in/Register" at bounding box center [900, 71] width 85 height 20
click at [452, 324] on input "******" at bounding box center [520, 318] width 246 height 44
click at [448, 325] on input "******" at bounding box center [520, 318] width 246 height 44
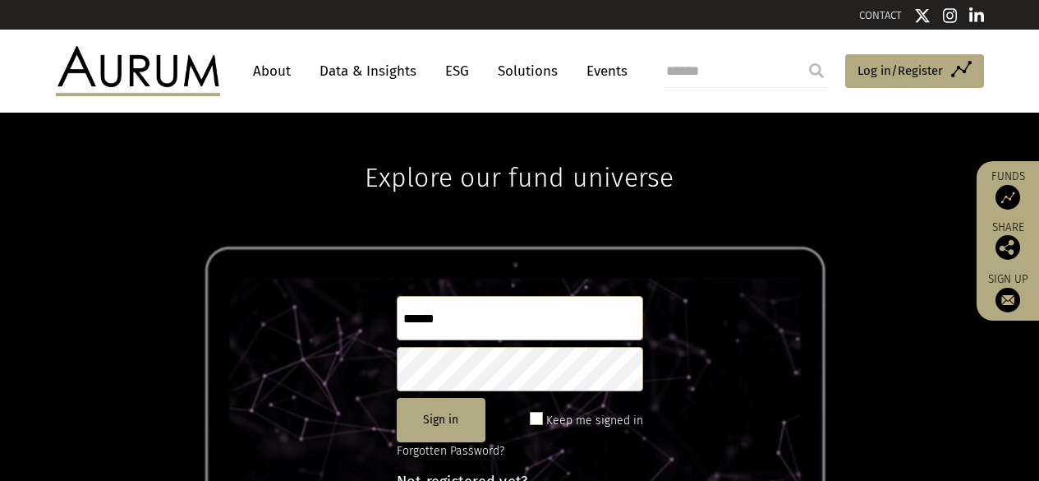
click at [448, 325] on input "******" at bounding box center [520, 318] width 246 height 44
type input "*"
type input "**********"
click at [453, 420] on button "Sign in" at bounding box center [441, 420] width 89 height 44
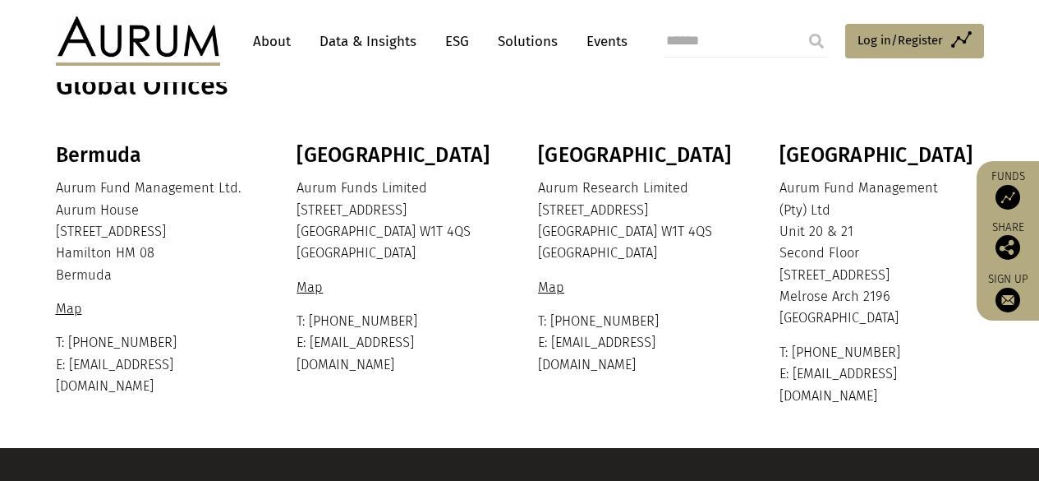
scroll to position [343, 0]
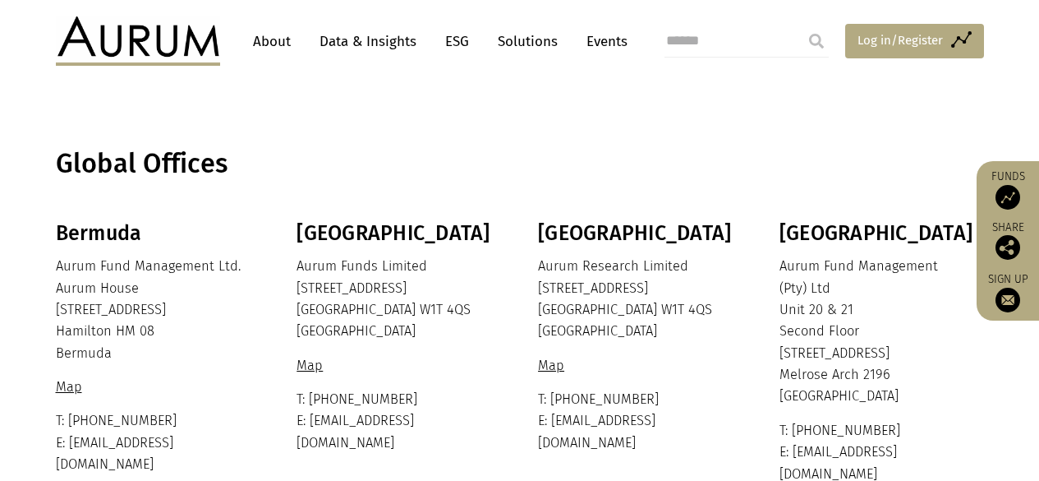
click at [918, 41] on span "Log in/Register" at bounding box center [900, 40] width 85 height 20
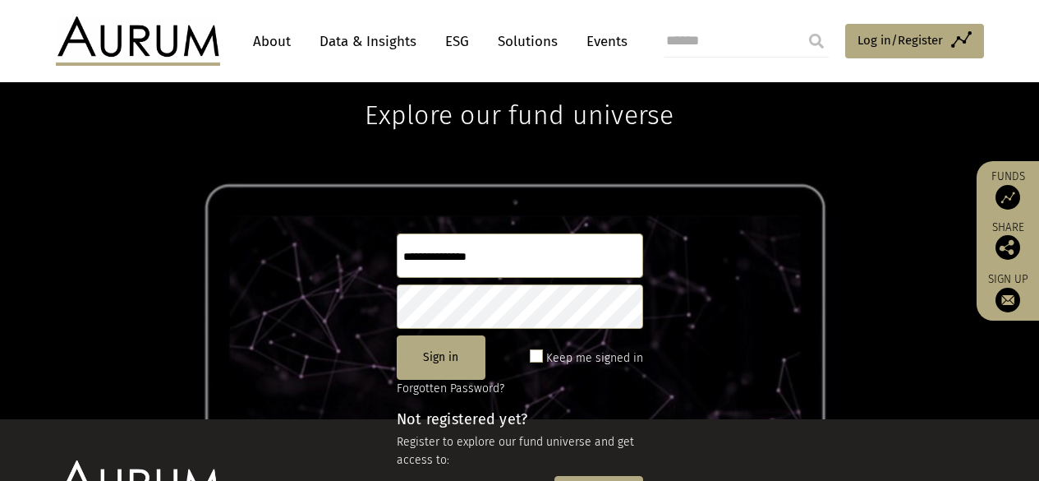
scroll to position [82, 0]
